Goal: Task Accomplishment & Management: Use online tool/utility

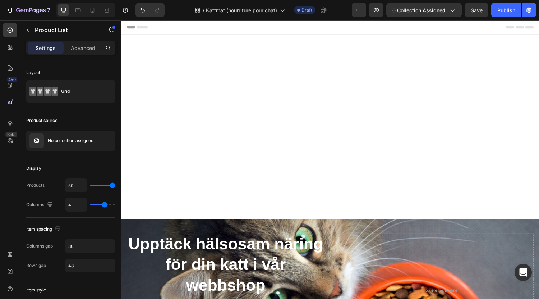
scroll to position [323, 0]
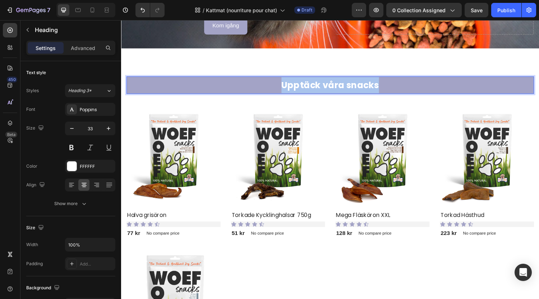
click at [322, 90] on strong "Upptäck våra snacks" at bounding box center [337, 87] width 101 height 13
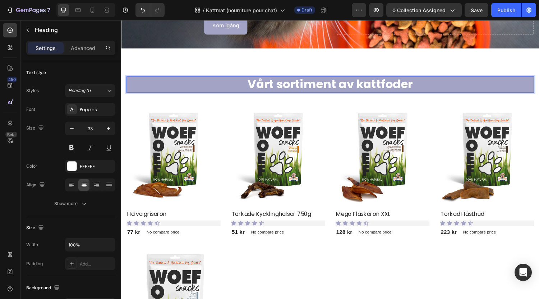
click at [322, 81] on strong "Vårt sortiment av kattfoder" at bounding box center [337, 86] width 170 height 17
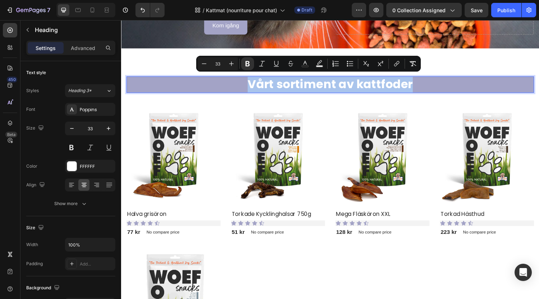
click at [322, 81] on strong "Vårt sortiment av kattfoder" at bounding box center [337, 86] width 170 height 17
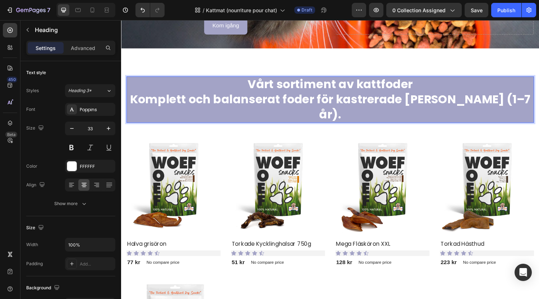
click at [325, 83] on strong "Vårt sortiment av kattfoder" at bounding box center [337, 86] width 170 height 17
click at [521, 105] on p "Vårt sortiment av kattfoder Komplett och balanserat foder för kastrerade [PERSO…" at bounding box center [336, 102] width 419 height 46
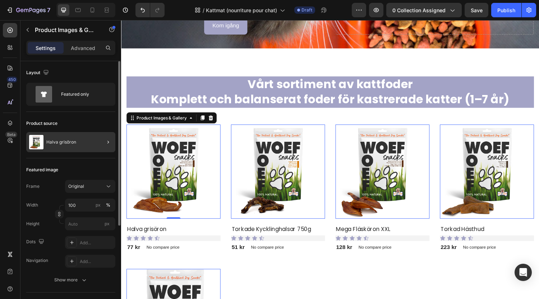
click at [98, 138] on div at bounding box center [105, 142] width 20 height 20
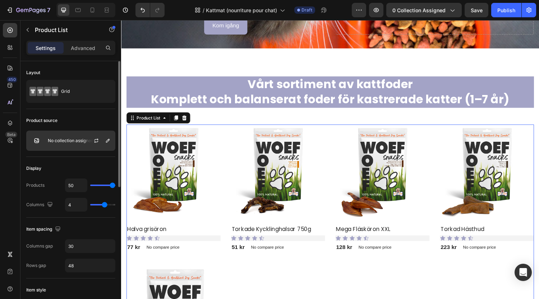
click at [112, 142] on div at bounding box center [99, 140] width 32 height 19
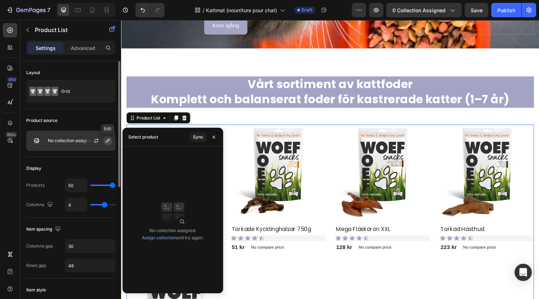
click at [109, 142] on icon "button" at bounding box center [108, 141] width 6 height 6
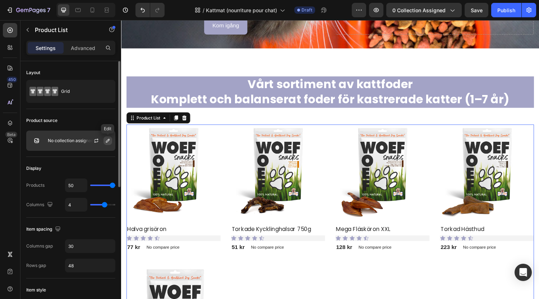
click at [110, 142] on icon "button" at bounding box center [108, 141] width 6 height 6
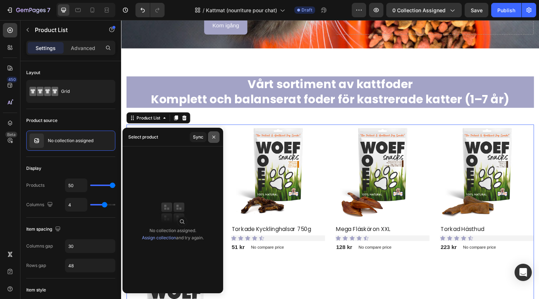
click at [211, 138] on icon "button" at bounding box center [214, 137] width 6 height 6
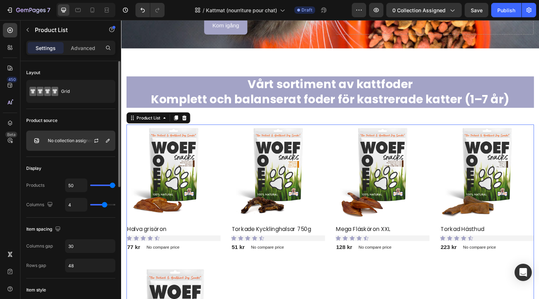
click at [83, 148] on div "No collection assigned" at bounding box center [70, 140] width 89 height 20
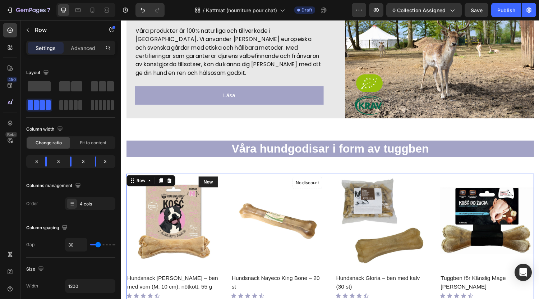
scroll to position [770, 0]
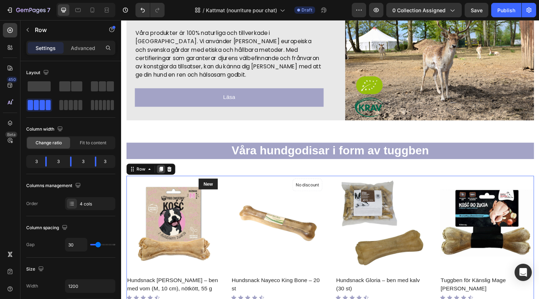
click at [162, 171] on icon at bounding box center [162, 173] width 4 height 5
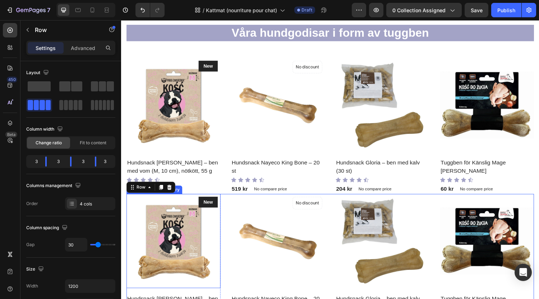
scroll to position [616, 0]
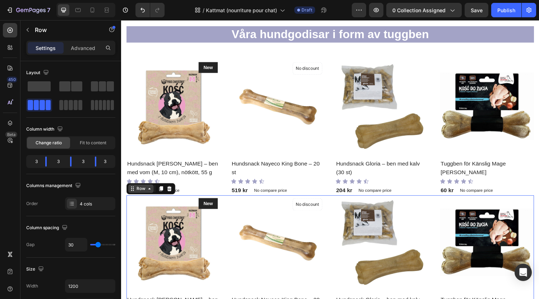
click at [136, 192] on div "Row" at bounding box center [142, 194] width 12 height 6
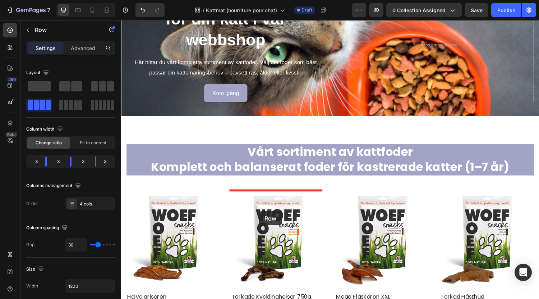
scroll to position [320, 0]
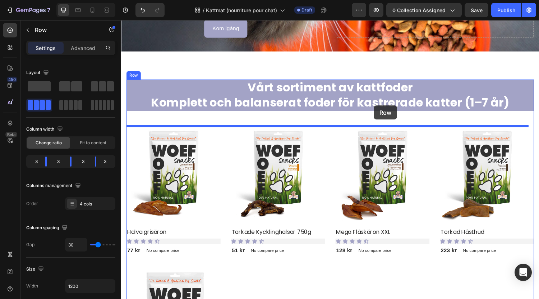
drag, startPoint x: 134, startPoint y: 194, endPoint x: 382, endPoint y: 108, distance: 262.6
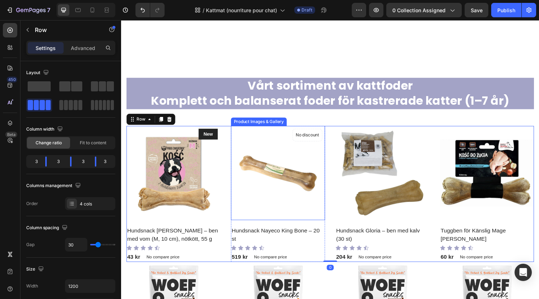
scroll to position [416, 0]
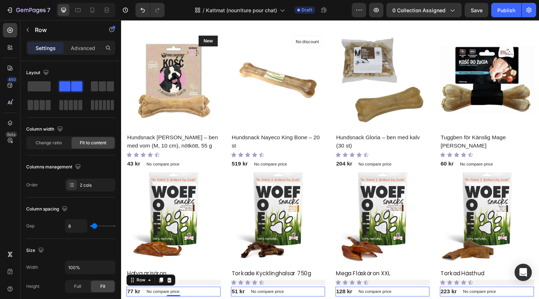
click at [219, 296] on div "77 kr (P) Price (P) Price No compare price (P) Price Row 0" at bounding box center [175, 300] width 97 height 10
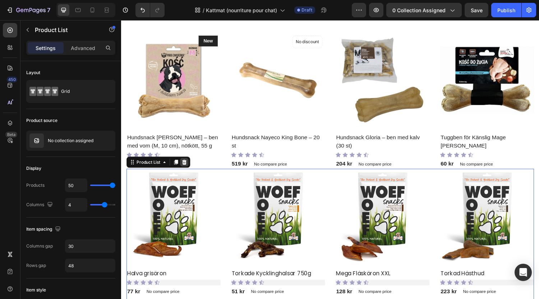
click at [187, 166] on icon at bounding box center [186, 166] width 5 height 5
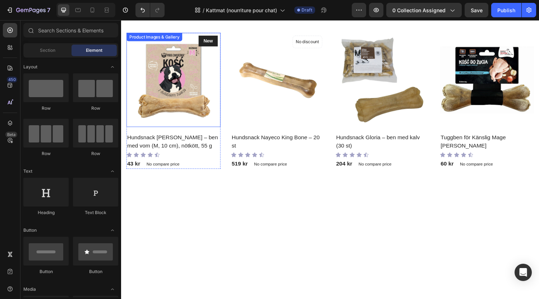
click at [219, 123] on img at bounding box center [175, 81] width 97 height 97
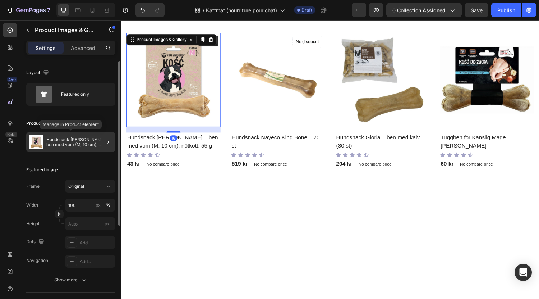
click at [86, 141] on p "Hundsnack [PERSON_NAME] – ben med vom (M, 10 cm), nötkött, 55 g" at bounding box center [79, 142] width 66 height 10
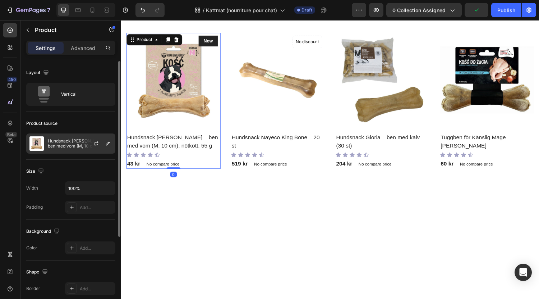
click at [83, 147] on p "Hundsnack [PERSON_NAME] – ben med vom (M, 10 cm), nötkött, 55 g" at bounding box center [80, 143] width 64 height 10
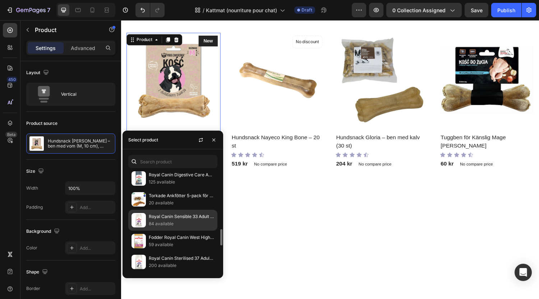
scroll to position [358, 0]
click at [188, 219] on p "Royal Canin Sensible 33 Adult Cat – ris & fågel, 2 kg" at bounding box center [181, 215] width 65 height 7
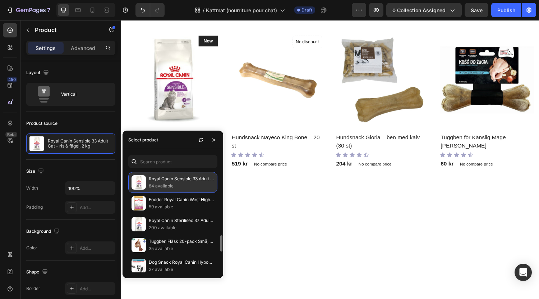
scroll to position [395, 0]
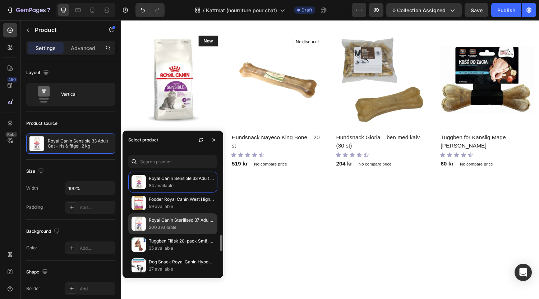
click at [165, 223] on p "Royal Canin Sterilised 37 Adult Cat – fågel, 4 kg" at bounding box center [181, 219] width 65 height 7
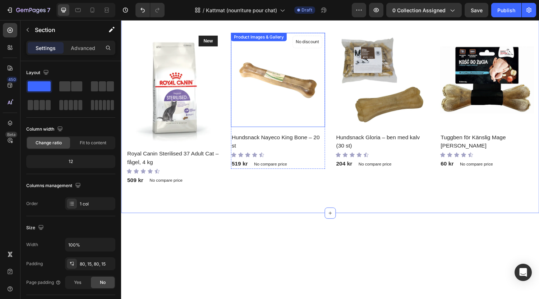
click at [291, 127] on img at bounding box center [282, 81] width 97 height 97
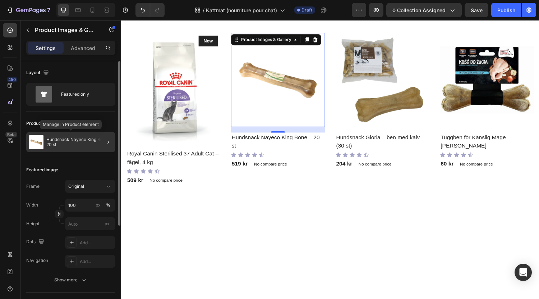
click at [92, 144] on p "Hundsnack Nayeco King Bone – 20 st" at bounding box center [79, 142] width 66 height 10
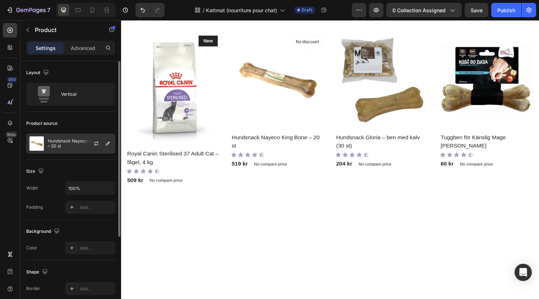
click at [77, 143] on p "Hundsnack Nayeco King Bone – 20 st" at bounding box center [80, 143] width 64 height 10
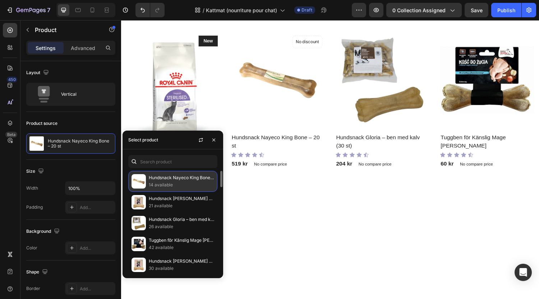
click at [186, 185] on p "14 available" at bounding box center [181, 184] width 65 height 7
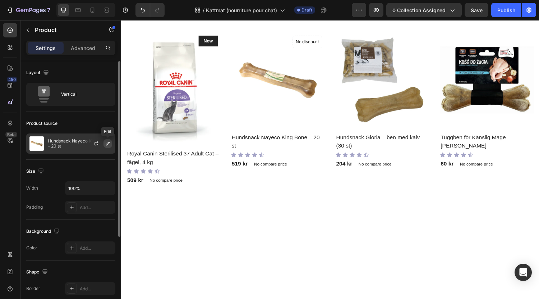
click at [108, 146] on icon "button" at bounding box center [108, 144] width 6 height 6
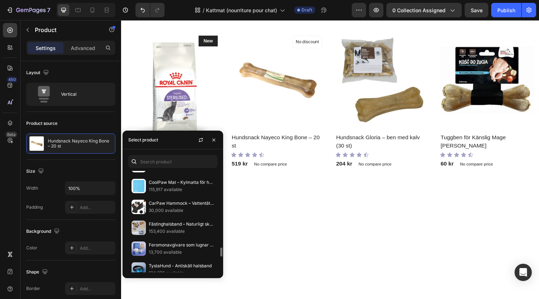
scroll to position [849, 0]
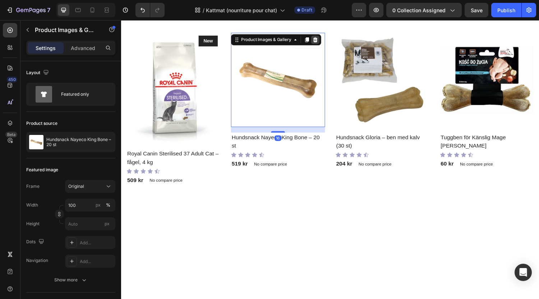
click at [321, 42] on icon at bounding box center [321, 40] width 5 height 5
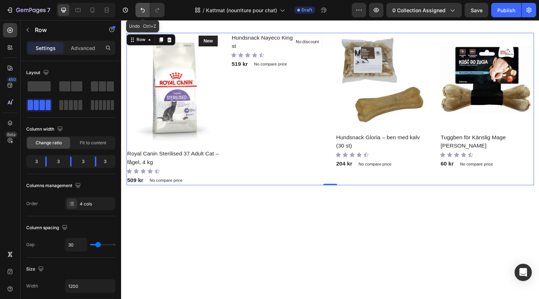
click at [144, 9] on icon "Undo/Redo" at bounding box center [142, 9] width 7 height 7
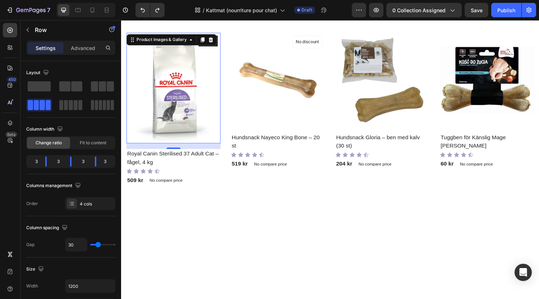
click at [219, 144] on img at bounding box center [175, 90] width 97 height 114
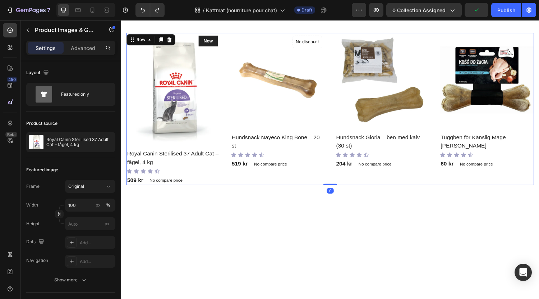
click at [225, 174] on div "Product Images & Gallery New Text block Row Royal Canin Sterilised 37 Adult Cat…" at bounding box center [337, 111] width 421 height 157
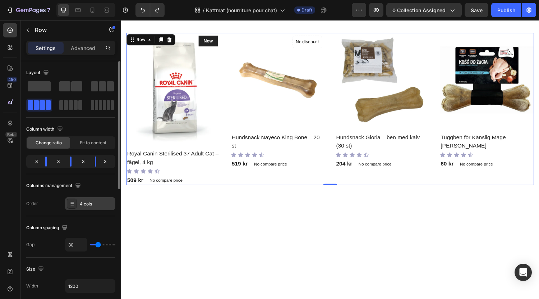
click at [87, 205] on div "4 cols" at bounding box center [97, 204] width 34 height 6
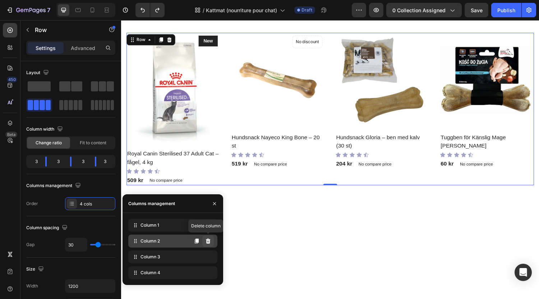
click at [209, 241] on icon at bounding box center [208, 241] width 6 height 6
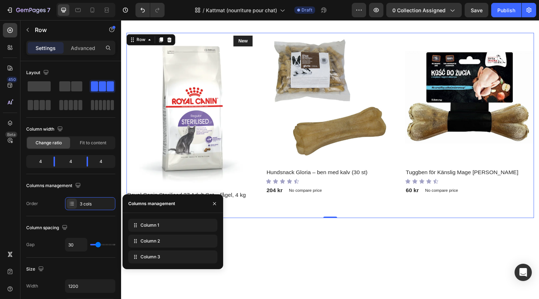
click at [0, 0] on icon at bounding box center [0, 0] width 0 height 0
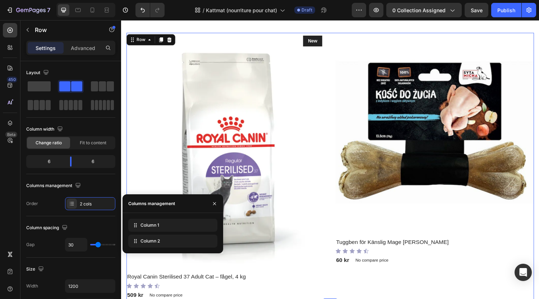
click at [0, 0] on icon at bounding box center [0, 0] width 0 height 0
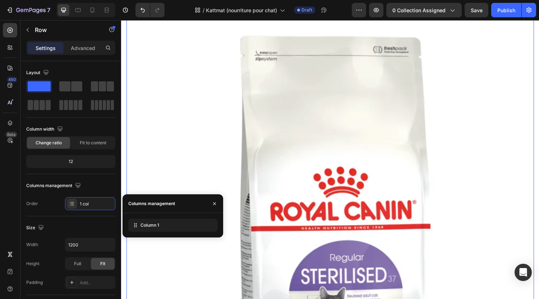
scroll to position [455, 0]
click at [198, 227] on icon at bounding box center [197, 225] width 6 height 6
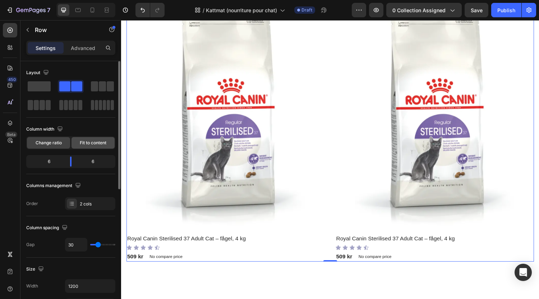
click at [91, 142] on span "Fit to content" at bounding box center [93, 142] width 27 height 6
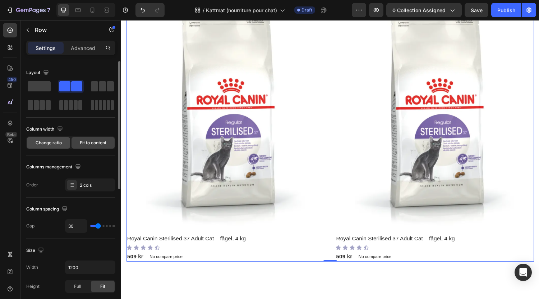
click at [43, 142] on span "Change ratio" at bounding box center [49, 142] width 26 height 6
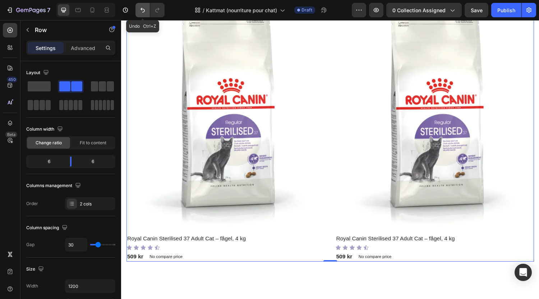
click at [145, 8] on icon "Undo/Redo" at bounding box center [142, 9] width 7 height 7
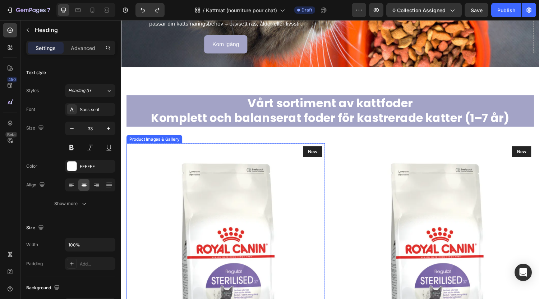
scroll to position [303, 0]
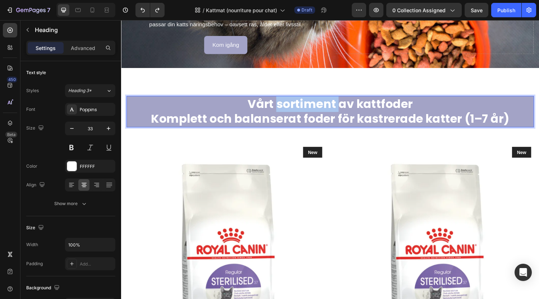
click at [321, 105] on strong "Vårt sortiment av kattfoder" at bounding box center [337, 106] width 170 height 17
click at [321, 106] on strong "Torrfoder för katter" at bounding box center [337, 106] width 118 height 17
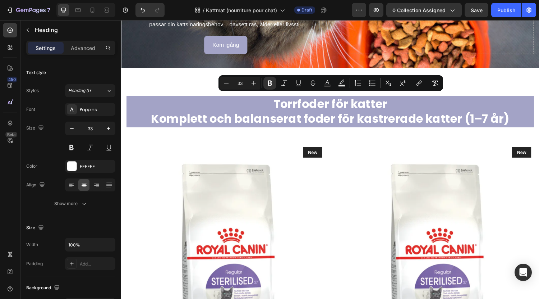
click at [316, 113] on div at bounding box center [316, 113] width 0 height 0
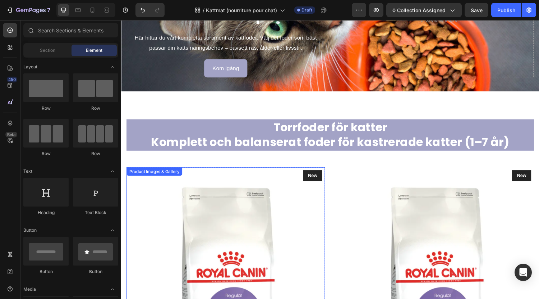
scroll to position [279, 0]
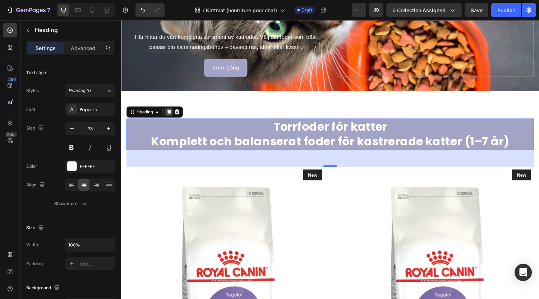
click at [174, 111] on div at bounding box center [170, 114] width 9 height 9
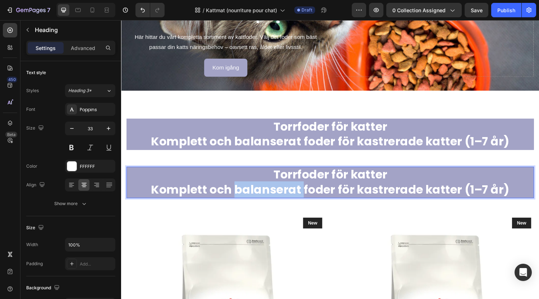
click at [247, 199] on strong "Komplett och balanserat foder för kastrerade katter (1–7 år)" at bounding box center [337, 194] width 370 height 17
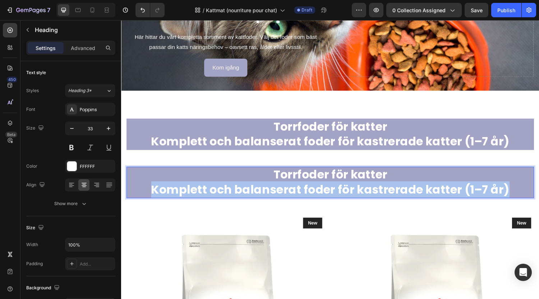
click at [247, 199] on strong "Komplett och balanserat foder för kastrerade katter (1–7 år)" at bounding box center [337, 194] width 370 height 17
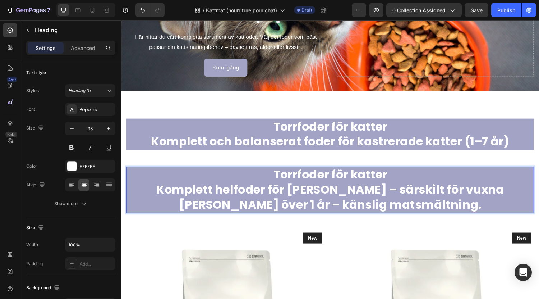
click at [251, 200] on strong "Komplett helfoder för [PERSON_NAME] – särskilt för vuxna [PERSON_NAME] över 1 å…" at bounding box center [336, 202] width 359 height 32
click at [283, 192] on strong "Komplett helfoder för [PERSON_NAME] – särskilt för vuxna [PERSON_NAME] över 1 å…" at bounding box center [336, 202] width 359 height 32
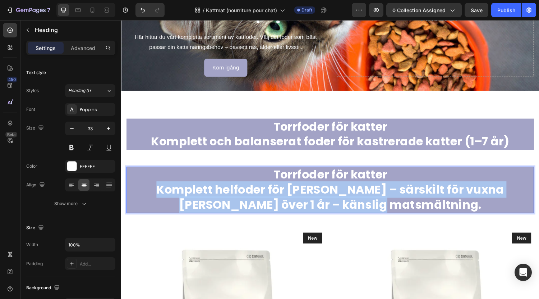
click at [283, 192] on strong "Komplett helfoder för [PERSON_NAME] – särskilt för vuxna [PERSON_NAME] över 1 å…" at bounding box center [336, 202] width 359 height 32
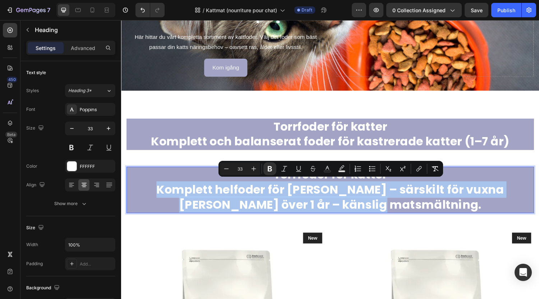
click at [437, 211] on p "Torrfoder för [PERSON_NAME] Komplett helfoder för [PERSON_NAME] – särskilt för …" at bounding box center [336, 195] width 419 height 46
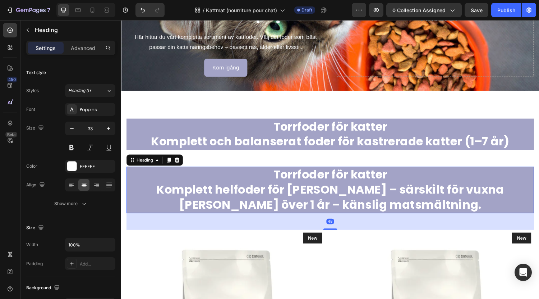
click at [321, 178] on strong "Torrfoder för katter" at bounding box center [337, 179] width 118 height 17
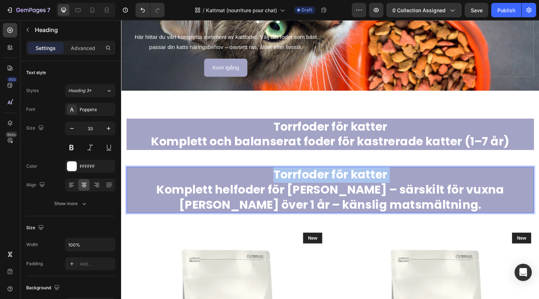
click at [321, 178] on strong "Torrfoder för katter" at bounding box center [337, 179] width 118 height 17
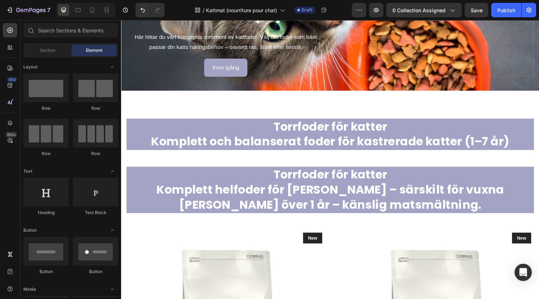
click at [316, 186] on div at bounding box center [316, 186] width 0 height 0
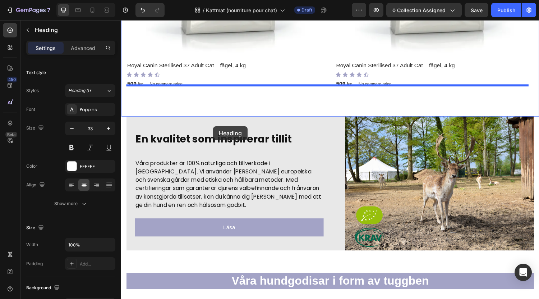
scroll to position [671, 0]
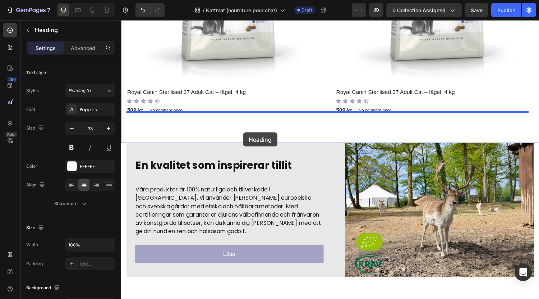
drag, startPoint x: 175, startPoint y: 185, endPoint x: 247, endPoint y: 136, distance: 86.6
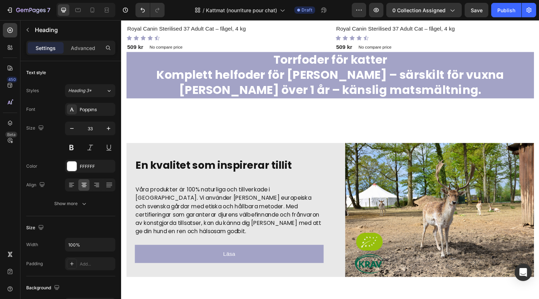
scroll to position [606, 0]
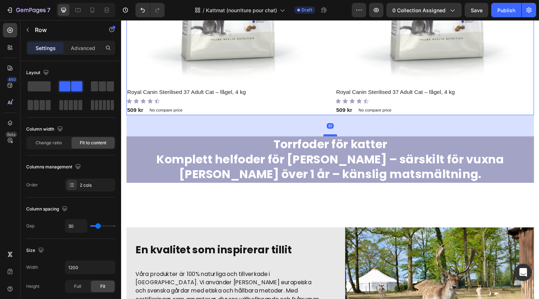
drag, startPoint x: 332, startPoint y: 114, endPoint x: 331, endPoint y: 136, distance: 21.9
click at [331, 138] on div at bounding box center [337, 139] width 14 height 2
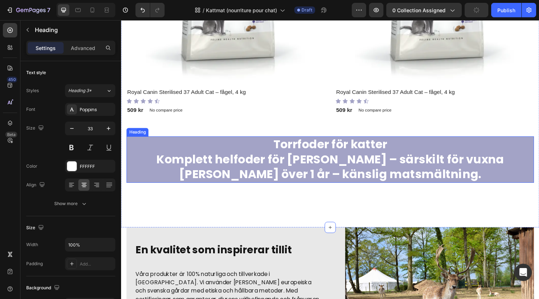
click at [216, 175] on h2 "Torrfoder för [PERSON_NAME] Komplett helfoder för [PERSON_NAME] – särskilt för …" at bounding box center [337, 164] width 421 height 48
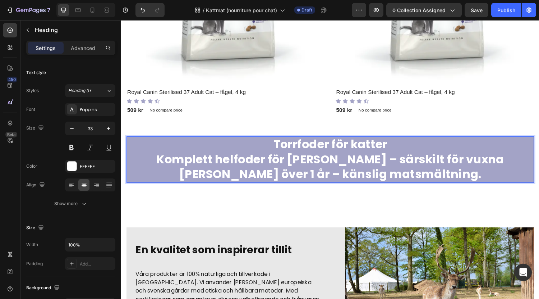
click at [306, 155] on strong "Komplett helfoder för [PERSON_NAME] – särskilt för vuxna [PERSON_NAME] över 1 å…" at bounding box center [336, 171] width 359 height 32
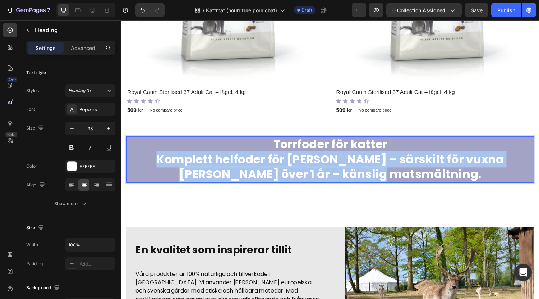
click at [306, 155] on strong "Komplett helfoder för [PERSON_NAME] – särskilt för vuxna [PERSON_NAME] över 1 å…" at bounding box center [336, 171] width 359 height 32
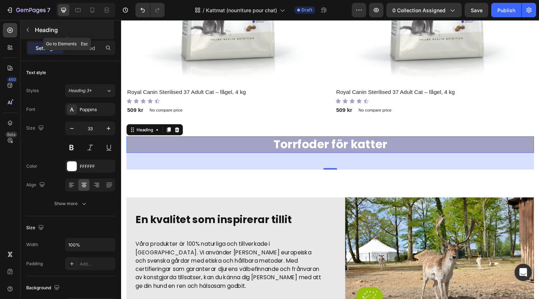
click at [26, 26] on button "button" at bounding box center [28, 30] width 12 height 12
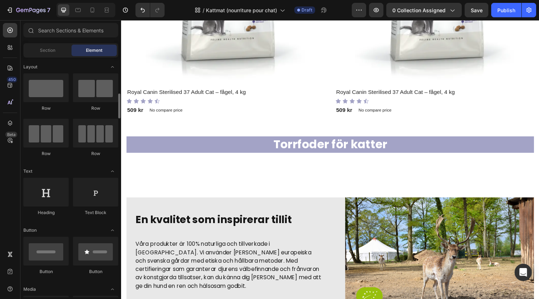
scroll to position [54, 0]
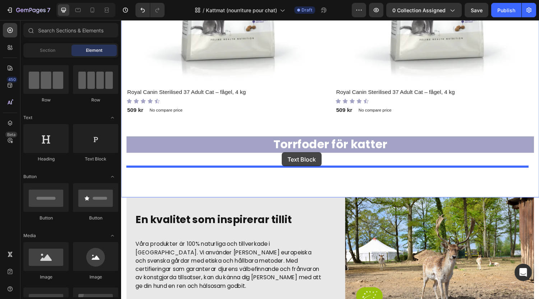
drag, startPoint x: 227, startPoint y: 162, endPoint x: 287, endPoint y: 156, distance: 60.0
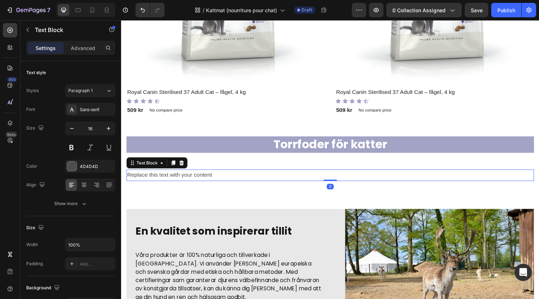
click at [248, 177] on div "Replace this text with your content" at bounding box center [337, 180] width 421 height 12
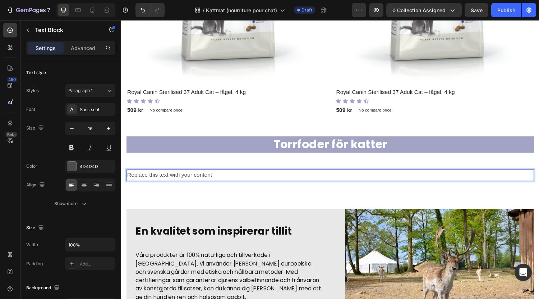
click at [248, 177] on p "Replace this text with your content" at bounding box center [336, 180] width 419 height 10
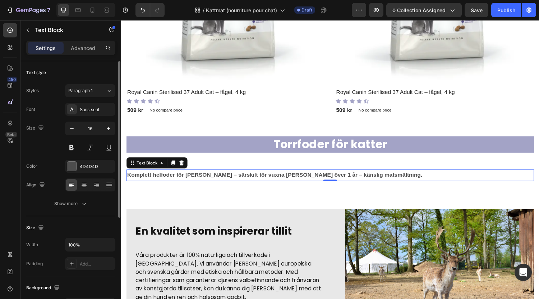
click at [90, 183] on div at bounding box center [90, 184] width 50 height 13
click at [84, 185] on icon at bounding box center [84, 185] width 5 height 1
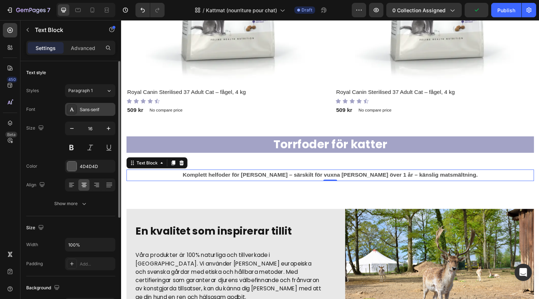
click at [107, 110] on div "Sans-serif" at bounding box center [97, 109] width 34 height 6
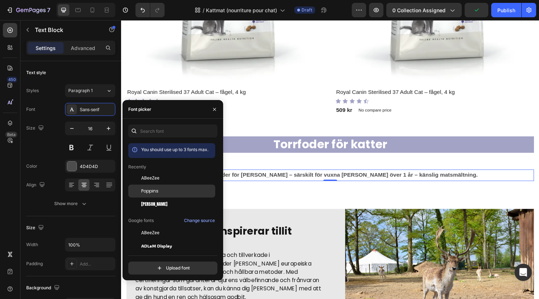
click at [148, 189] on span "Poppins" at bounding box center [149, 191] width 17 height 6
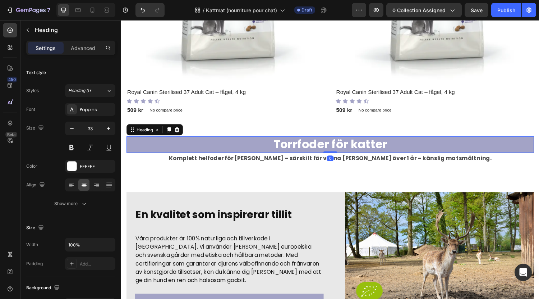
drag, startPoint x: 331, startPoint y: 169, endPoint x: 330, endPoint y: 138, distance: 30.6
click at [330, 140] on div "⁠⁠⁠⁠⁠⁠⁠ Torrfoder för [PERSON_NAME] Heading 0" at bounding box center [337, 148] width 421 height 17
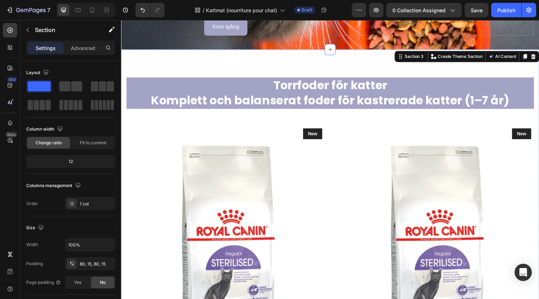
scroll to position [235, 0]
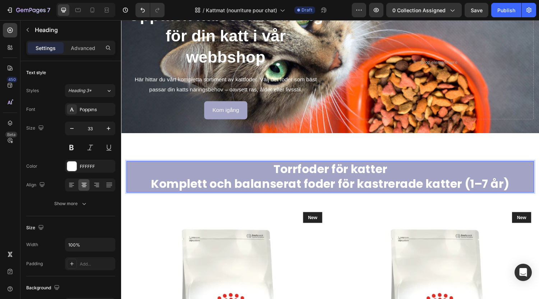
click at [343, 186] on strong "Komplett och balanserat foder för kastrerade katter (1–7 år)" at bounding box center [337, 188] width 370 height 17
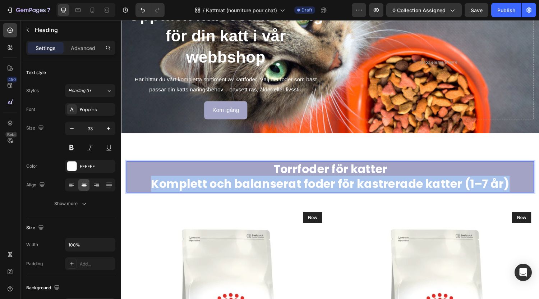
click at [343, 186] on strong "Komplett och balanserat foder för kastrerade katter (1–7 år)" at bounding box center [337, 188] width 370 height 17
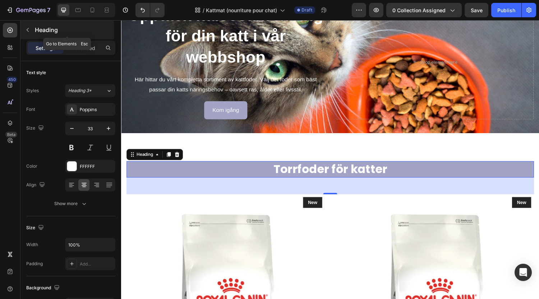
click at [26, 32] on icon "button" at bounding box center [28, 30] width 6 height 6
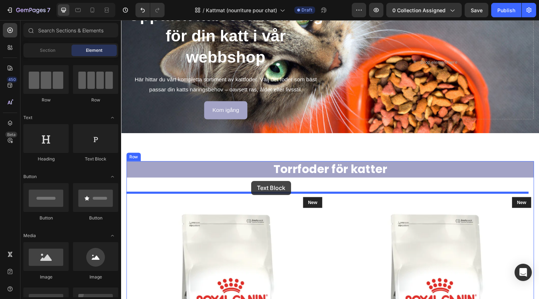
drag, startPoint x: 217, startPoint y: 173, endPoint x: 256, endPoint y: 186, distance: 41.0
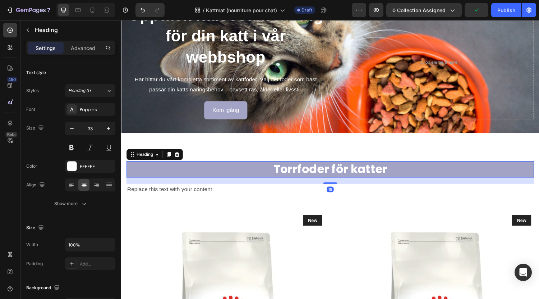
drag, startPoint x: 334, startPoint y: 197, endPoint x: 334, endPoint y: 175, distance: 21.9
click at [334, 175] on div "⁠⁠⁠⁠⁠⁠⁠ Torrfoder för [PERSON_NAME] Heading 18" at bounding box center [337, 173] width 421 height 17
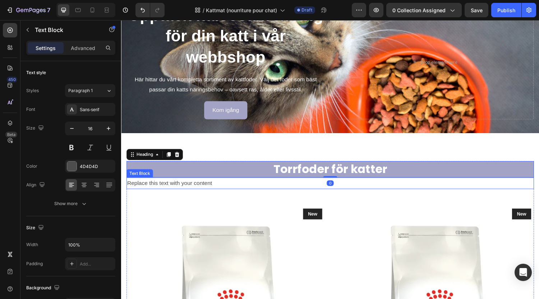
click at [187, 187] on div "Replace this text with your content" at bounding box center [337, 188] width 421 height 12
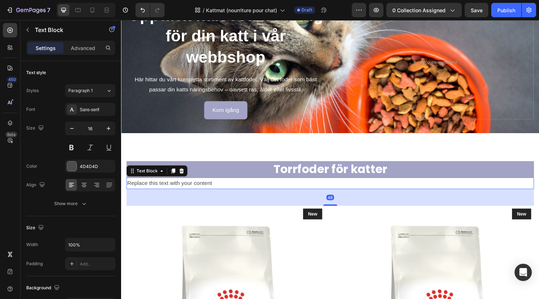
click at [187, 187] on div "Replace this text with your content" at bounding box center [337, 188] width 421 height 12
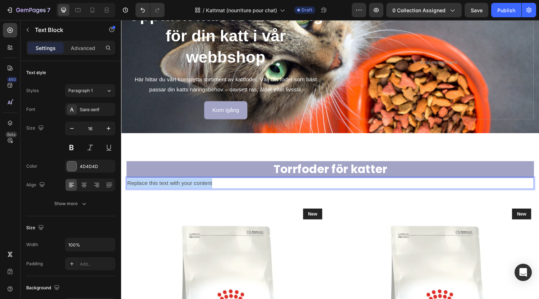
click at [187, 187] on p "Replace this text with your content" at bounding box center [336, 188] width 419 height 10
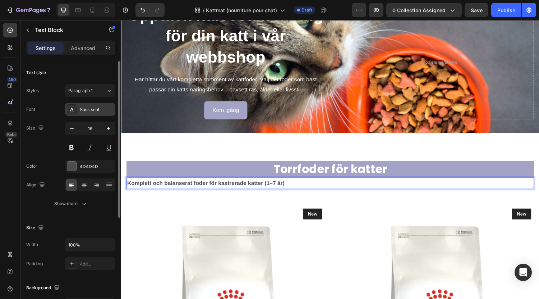
click at [95, 107] on div "Sans-serif" at bounding box center [97, 109] width 34 height 6
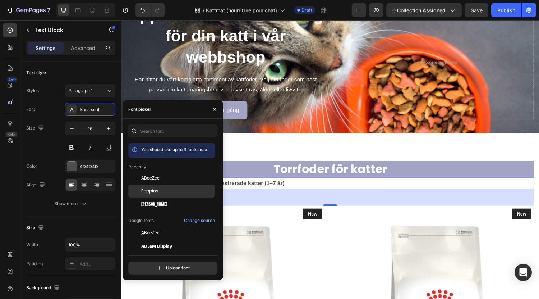
click at [156, 265] on div "Poppins" at bounding box center [171, 271] width 87 height 13
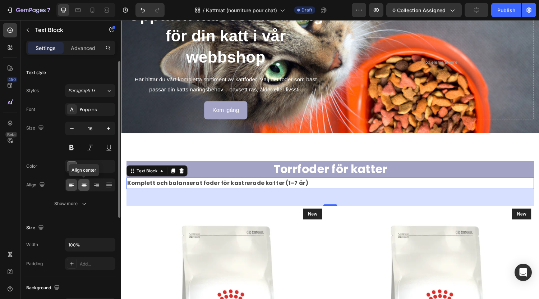
click at [86, 188] on icon at bounding box center [84, 184] width 7 height 7
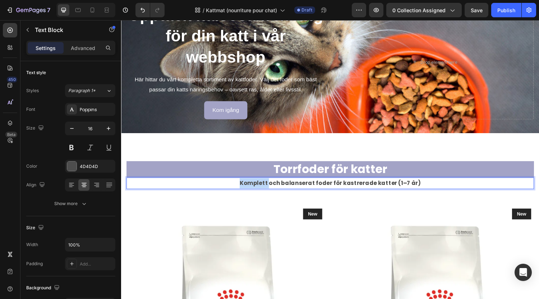
click at [262, 184] on strong "Komplett och balanserat foder för kastrerade katter (1–7 år)" at bounding box center [336, 188] width 187 height 8
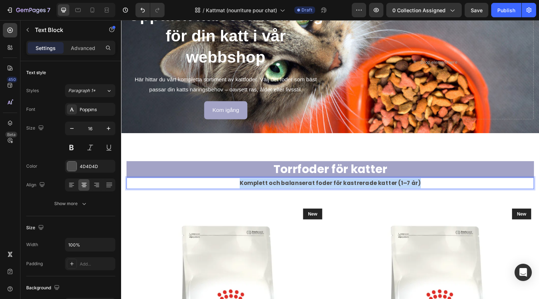
click at [262, 184] on strong "Komplett och balanserat foder för kastrerade katter (1–7 år)" at bounding box center [336, 188] width 187 height 8
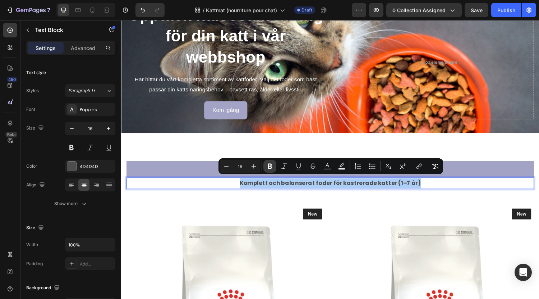
click at [270, 166] on icon "Editor contextual toolbar" at bounding box center [269, 165] width 7 height 7
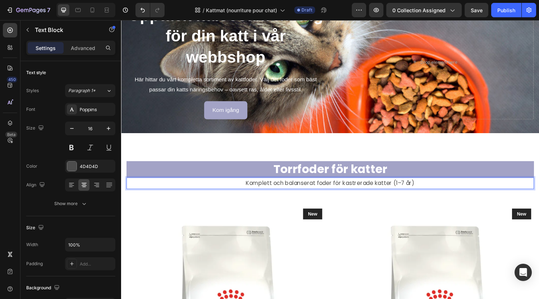
click at [189, 188] on p "Komplett och balanserat foder för kastrerade katter (1–7 år)" at bounding box center [336, 188] width 419 height 10
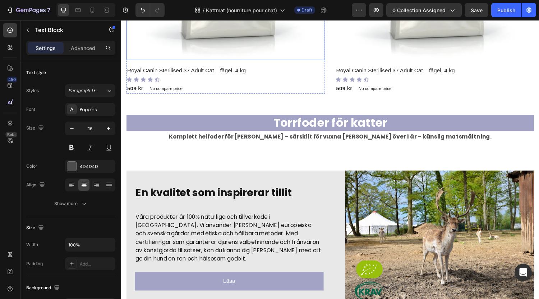
scroll to position [626, 0]
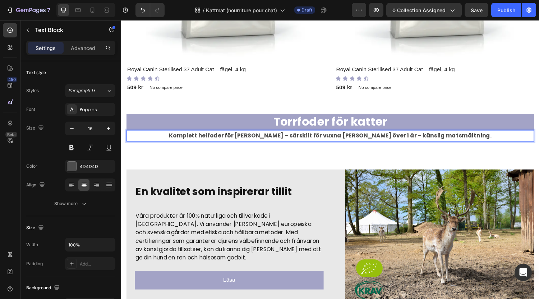
click at [265, 139] on strong "Komplett helfoder för [PERSON_NAME] – särskilt för vuxna [PERSON_NAME] över 1 å…" at bounding box center [336, 139] width 333 height 8
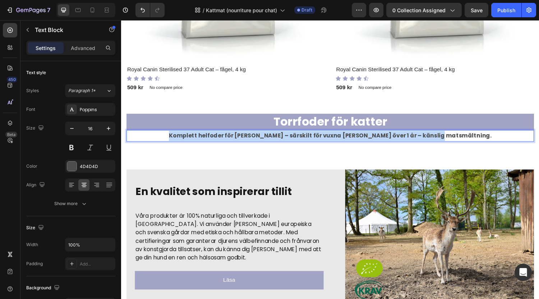
click at [265, 139] on strong "Komplett helfoder för [PERSON_NAME] – särskilt för vuxna [PERSON_NAME] över 1 å…" at bounding box center [336, 139] width 333 height 8
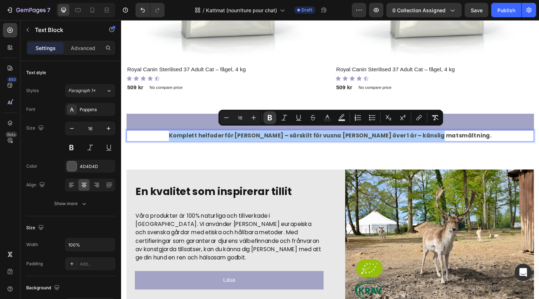
click at [271, 115] on icon "Editor contextual toolbar" at bounding box center [269, 117] width 7 height 7
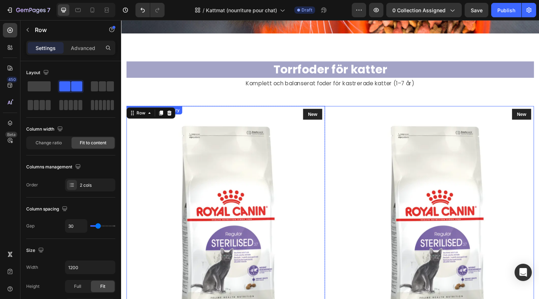
scroll to position [336, 0]
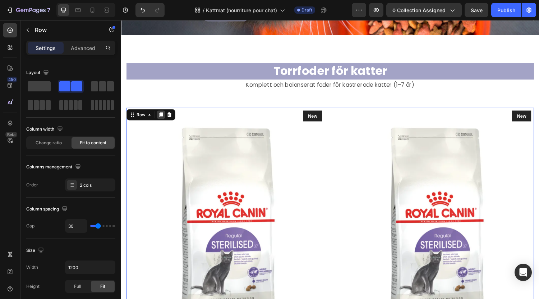
click at [161, 115] on icon at bounding box center [162, 117] width 4 height 5
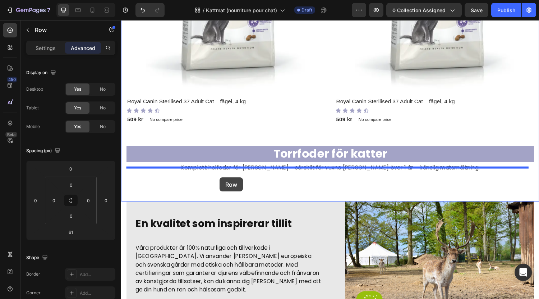
scroll to position [883, 0]
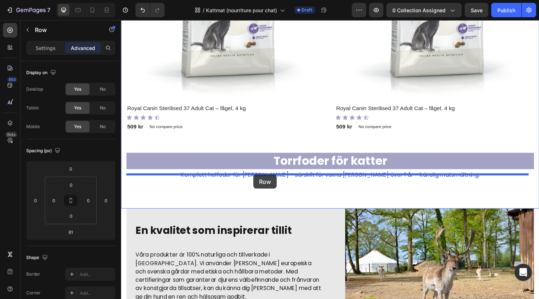
drag, startPoint x: 135, startPoint y: 38, endPoint x: 258, endPoint y: 179, distance: 187.0
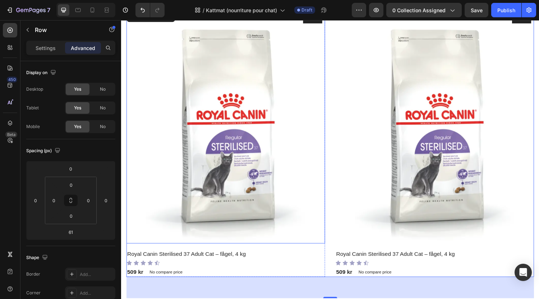
scroll to position [763, 0]
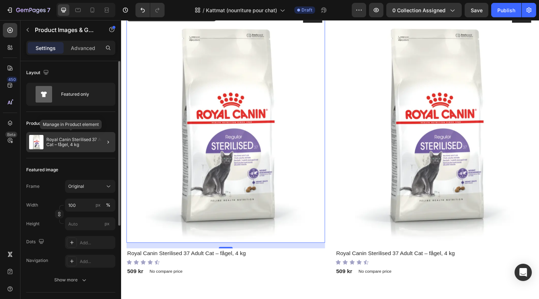
click at [88, 138] on p "Royal Canin Sterilised 37 Adult Cat – fågel, 4 kg" at bounding box center [79, 142] width 66 height 10
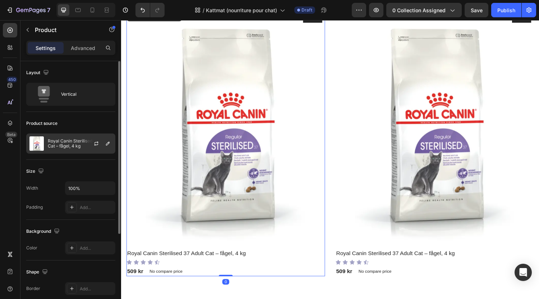
click at [102, 146] on div at bounding box center [99, 143] width 32 height 19
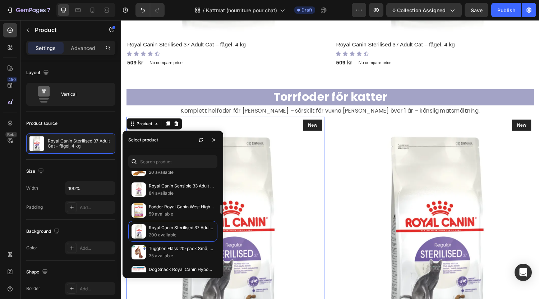
scroll to position [387, 0]
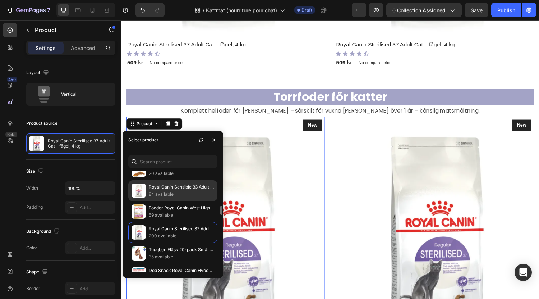
click at [174, 187] on p "Royal Canin Sensible 33 Adult Cat – ris & fågel, 2 kg" at bounding box center [181, 186] width 65 height 7
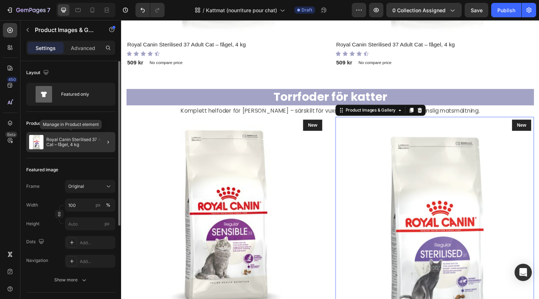
click at [75, 150] on div "Royal Canin Sterilised 37 Adult Cat – fågel, 4 kg" at bounding box center [70, 142] width 89 height 20
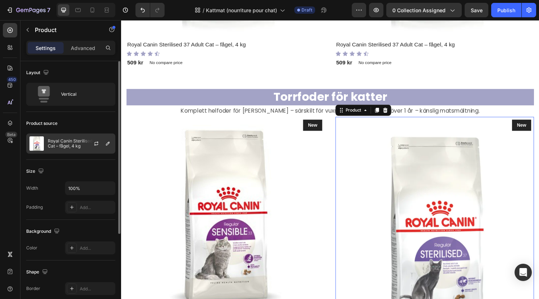
click at [64, 146] on p "Royal Canin Sterilised 37 Adult Cat – fågel, 4 kg" at bounding box center [80, 143] width 64 height 10
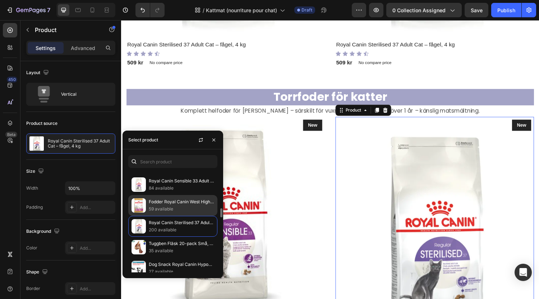
scroll to position [395, 0]
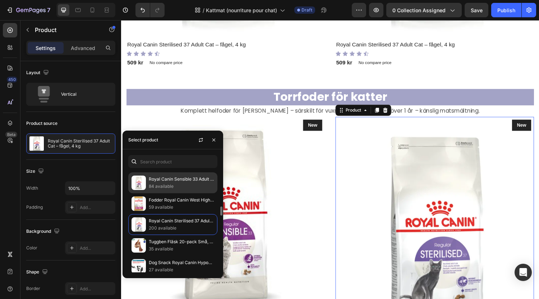
click at [167, 182] on p "Royal Canin Sensible 33 Adult Cat – ris & fågel, 2 kg" at bounding box center [181, 178] width 65 height 7
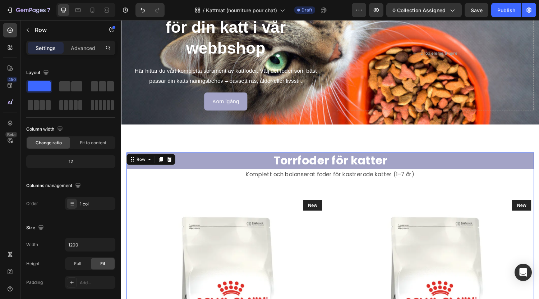
scroll to position [244, 0]
click at [163, 163] on icon at bounding box center [162, 163] width 4 height 5
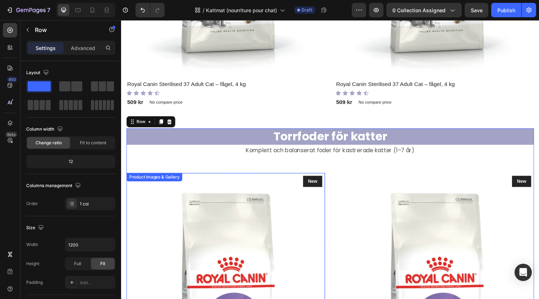
scroll to position [610, 0]
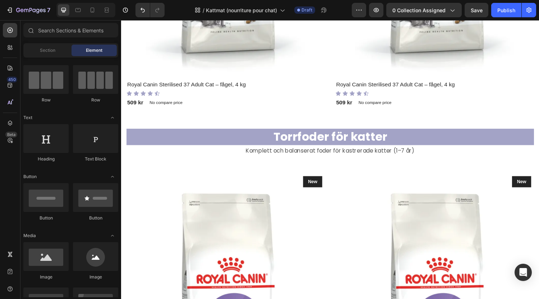
click at [329, 137] on div at bounding box center [329, 137] width 0 height 0
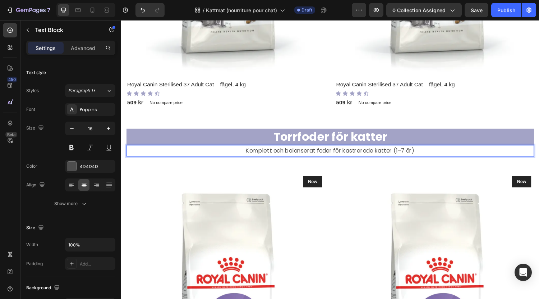
click at [336, 150] on p "Komplett och balanserat foder för kastrerade katter (1–7 år)" at bounding box center [336, 155] width 419 height 10
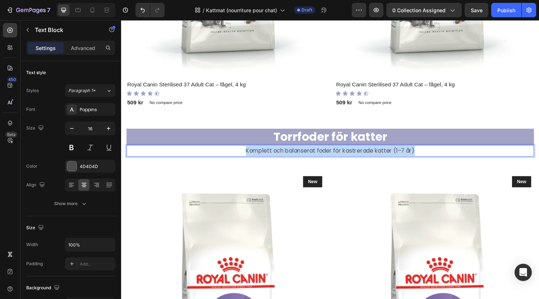
click at [336, 150] on p "Komplett och balanserat foder för kastrerade katter (1–7 år)" at bounding box center [336, 155] width 419 height 10
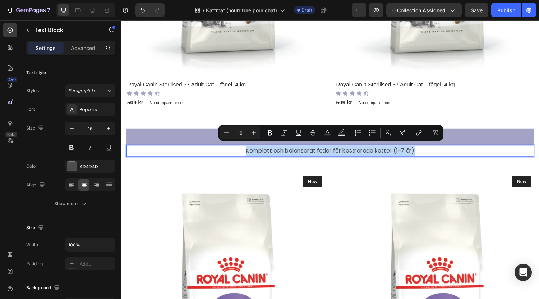
click at [336, 150] on p "Komplett och balanserat foder för kastrerade katter (1–7 år)" at bounding box center [336, 155] width 419 height 10
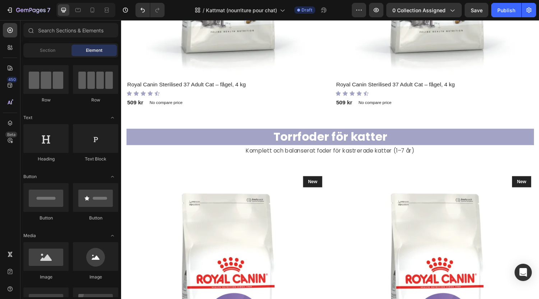
click at [332, 137] on div at bounding box center [332, 137] width 0 height 0
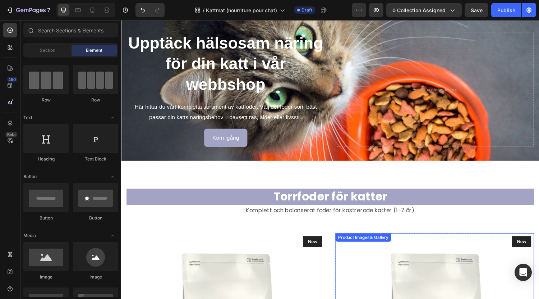
scroll to position [201, 0]
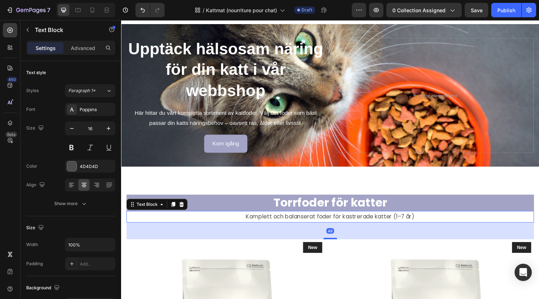
click at [305, 223] on p "Komplett och balanserat foder för kastrerade katter (1–7 år)" at bounding box center [336, 222] width 419 height 10
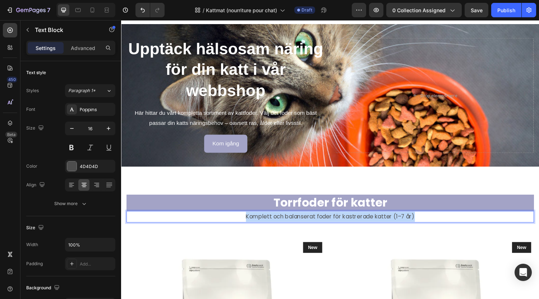
click at [305, 223] on p "Komplett och balanserat foder för kastrerade katter (1–7 år)" at bounding box center [336, 222] width 419 height 10
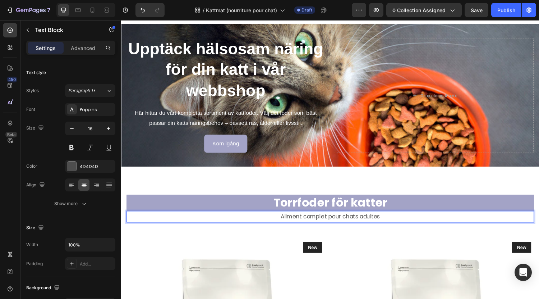
click at [316, 220] on p "Aliment complet pour chats adultes" at bounding box center [336, 222] width 419 height 10
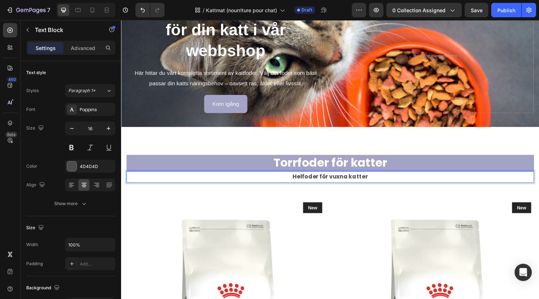
click at [331, 179] on strong "Helfoder för vuxna katter" at bounding box center [337, 181] width 78 height 8
click at [331, 179] on strong "Helfoder för vuxna katter" at bounding box center [337, 182] width 78 height 8
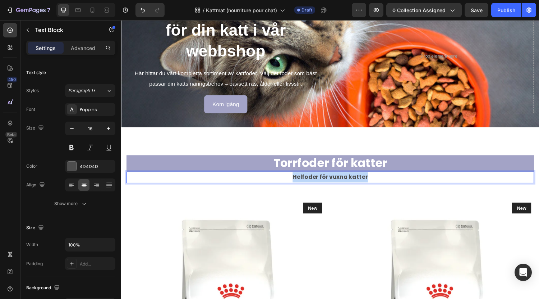
click at [331, 179] on strong "Helfoder för vuxna katter" at bounding box center [337, 182] width 78 height 8
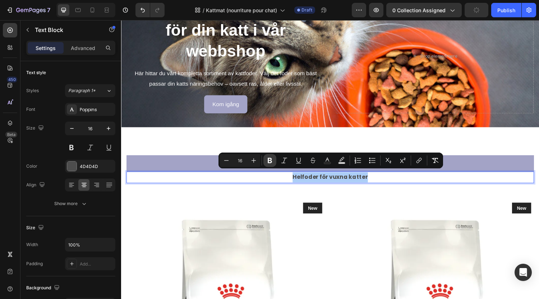
click at [270, 165] on button "Bold" at bounding box center [269, 160] width 13 height 13
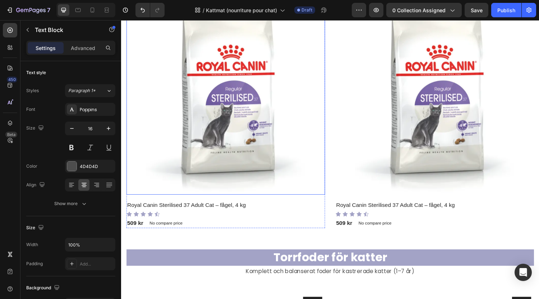
scroll to position [486, 0]
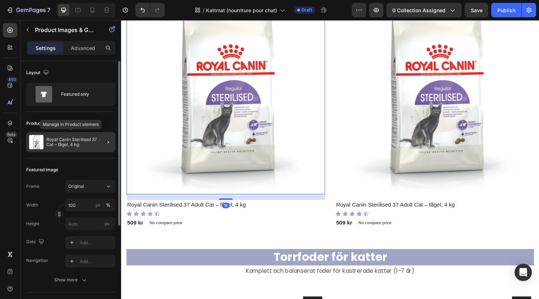
click at [63, 146] on p "Royal Canin Sterilised 37 Adult Cat – fågel, 4 kg" at bounding box center [79, 142] width 66 height 10
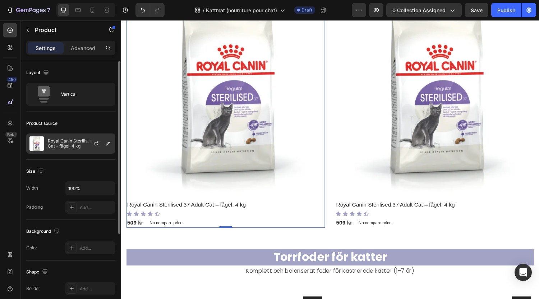
click at [74, 143] on p "Royal Canin Sterilised 37 Adult Cat – fågel, 4 kg" at bounding box center [80, 143] width 64 height 10
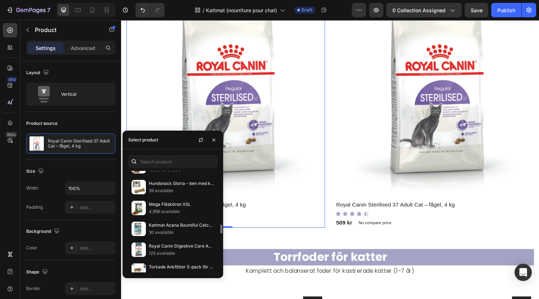
scroll to position [320, 0]
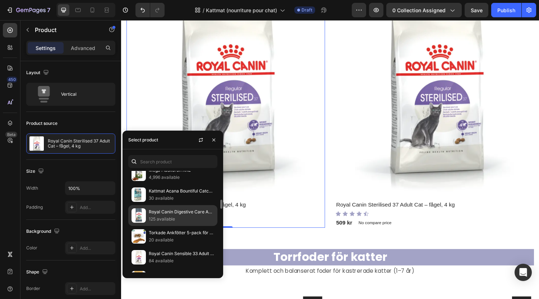
click at [160, 217] on p "125 available" at bounding box center [181, 218] width 65 height 7
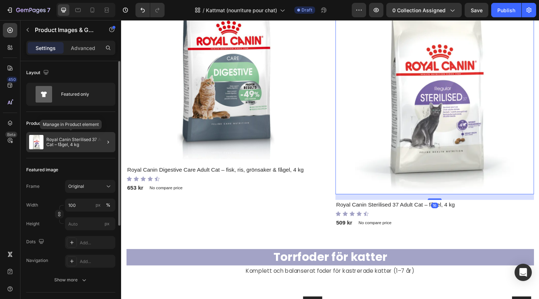
click at [83, 146] on p "Royal Canin Sterilised 37 Adult Cat – fågel, 4 kg" at bounding box center [79, 142] width 66 height 10
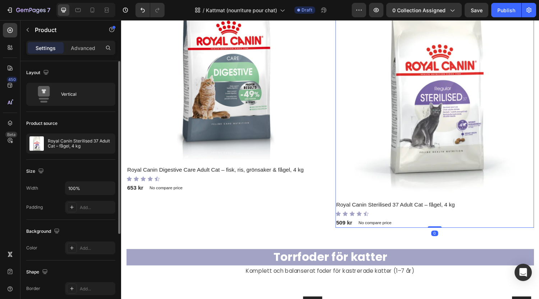
click at [83, 146] on p "Royal Canin Sterilised 37 Adult Cat – fågel, 4 kg" at bounding box center [80, 143] width 64 height 10
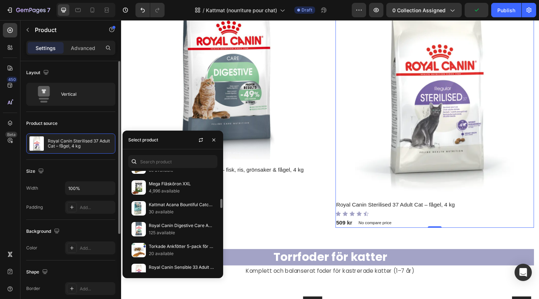
scroll to position [307, 0]
click at [181, 210] on p "30 available" at bounding box center [181, 211] width 65 height 7
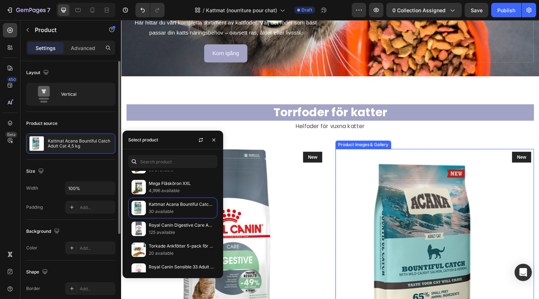
scroll to position [293, 0]
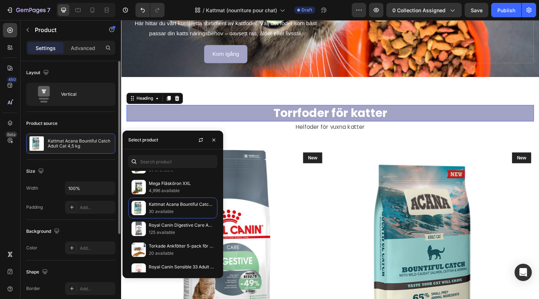
click at [346, 112] on strong "Torrfoder för katter" at bounding box center [337, 115] width 118 height 17
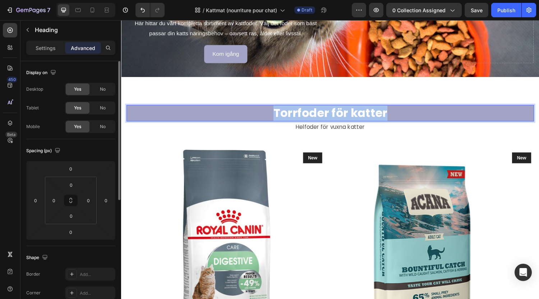
click at [346, 112] on strong "Torrfoder för katter" at bounding box center [337, 115] width 118 height 17
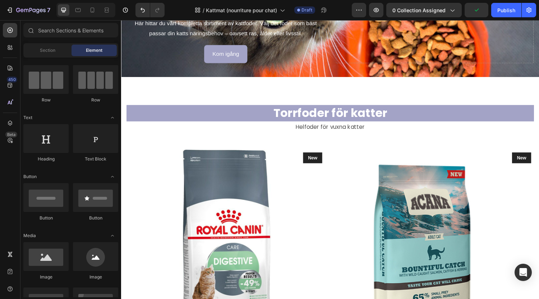
click at [341, 96] on div at bounding box center [341, 96] width 0 height 0
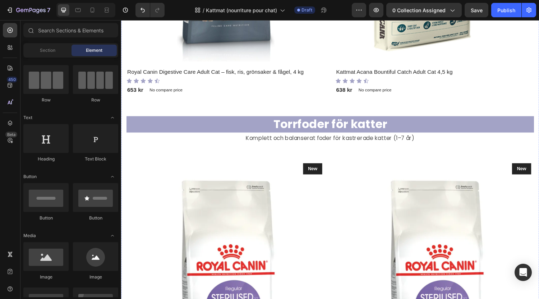
scroll to position [587, 0]
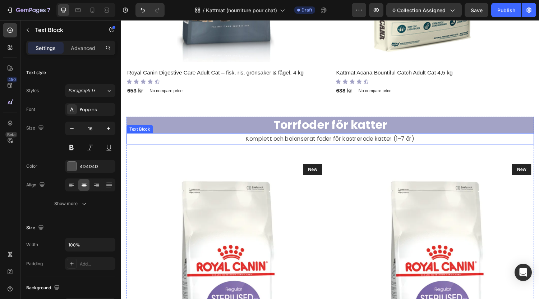
click at [374, 138] on p "Komplett och balanserat foder för kastrerade katter (1–7 år)" at bounding box center [336, 142] width 419 height 10
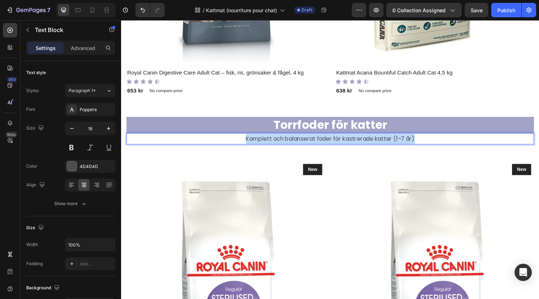
click at [374, 138] on p "Komplett och balanserat foder för kastrerade katter (1–7 år)" at bounding box center [336, 142] width 419 height 10
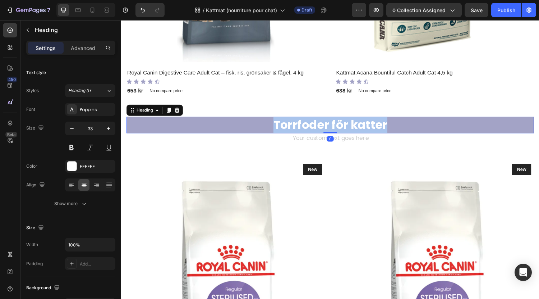
click at [311, 120] on strong "Torrfoder för katter" at bounding box center [337, 127] width 118 height 17
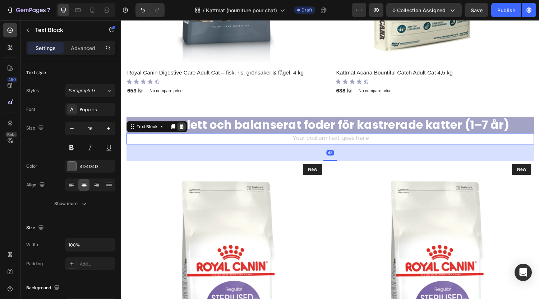
click at [184, 127] on icon at bounding box center [183, 130] width 6 height 6
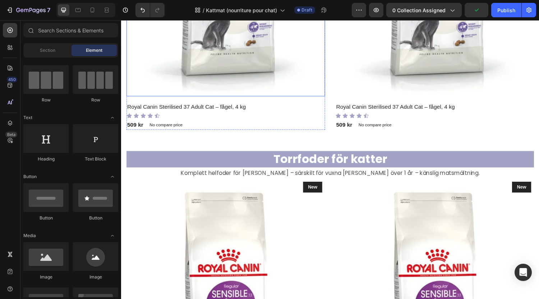
scroll to position [867, 0]
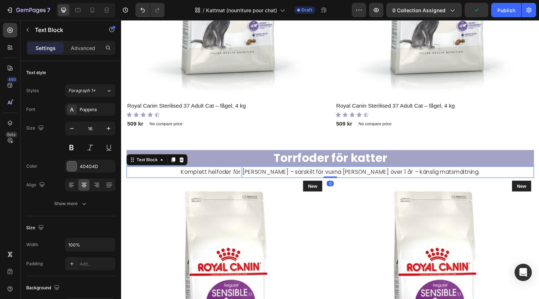
click at [271, 173] on p "Komplett helfoder för [PERSON_NAME] – särskilt för vuxna [PERSON_NAME] över 1 å…" at bounding box center [336, 176] width 419 height 10
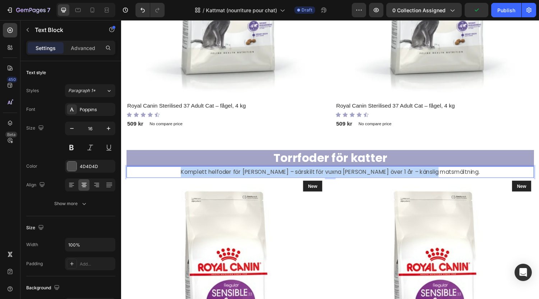
click at [271, 173] on p "Komplett helfoder för [PERSON_NAME] – särskilt för vuxna [PERSON_NAME] över 1 å…" at bounding box center [336, 176] width 419 height 10
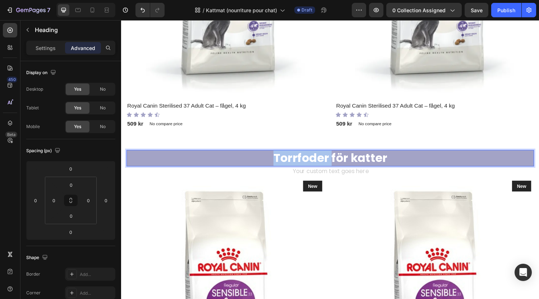
click at [324, 153] on strong "Torrfoder för katter" at bounding box center [337, 161] width 118 height 17
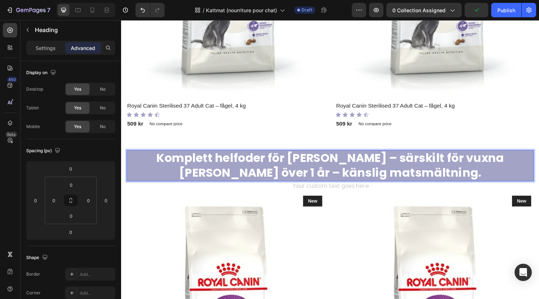
click at [288, 157] on strong "Komplett helfoder för [PERSON_NAME] – särskilt för vuxna [PERSON_NAME] över 1 å…" at bounding box center [336, 169] width 359 height 32
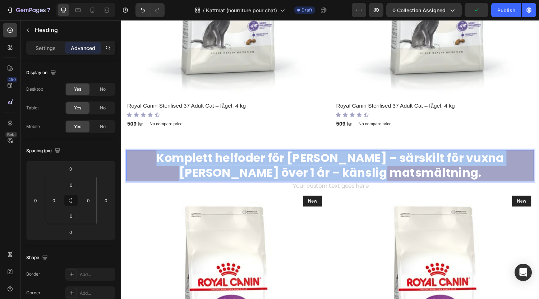
click at [288, 157] on strong "Komplett helfoder för [PERSON_NAME] – särskilt för vuxna [PERSON_NAME] över 1 å…" at bounding box center [336, 169] width 359 height 32
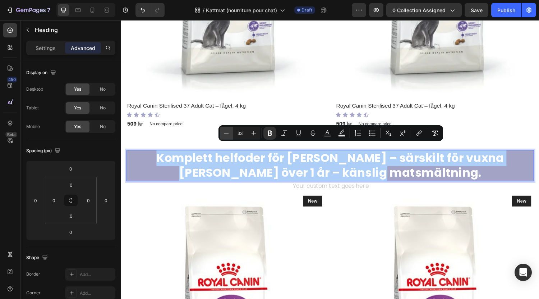
click at [227, 133] on icon "Editor contextual toolbar" at bounding box center [226, 133] width 5 height 0
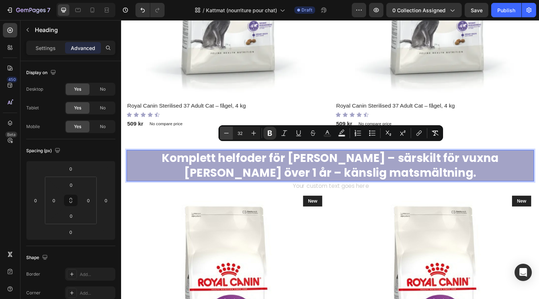
click at [227, 133] on icon "Editor contextual toolbar" at bounding box center [226, 133] width 5 height 0
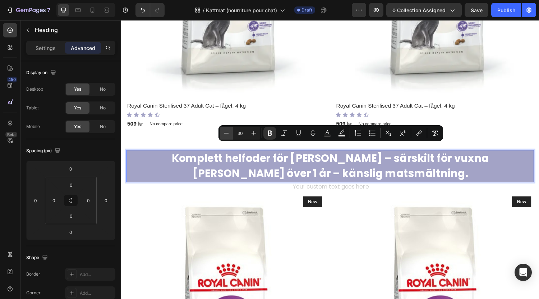
click at [227, 133] on icon "Editor contextual toolbar" at bounding box center [226, 133] width 5 height 0
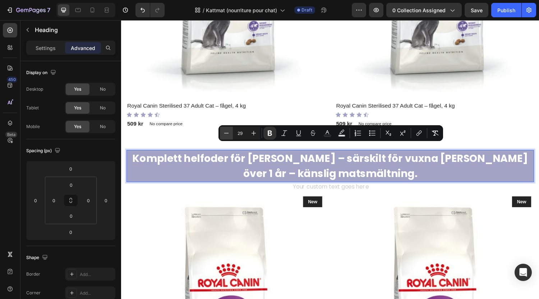
click at [227, 133] on icon "Editor contextual toolbar" at bounding box center [226, 133] width 5 height 0
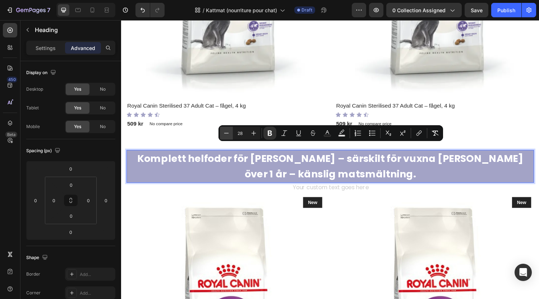
click at [227, 132] on icon "Editor contextual toolbar" at bounding box center [226, 132] width 7 height 7
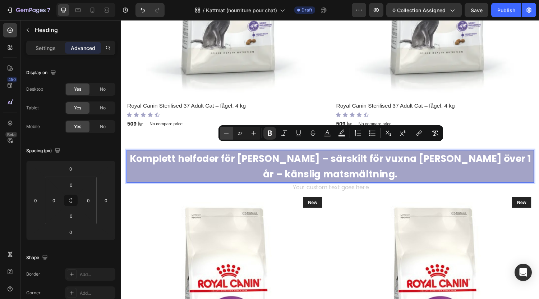
click at [227, 132] on icon "Editor contextual toolbar" at bounding box center [226, 132] width 7 height 7
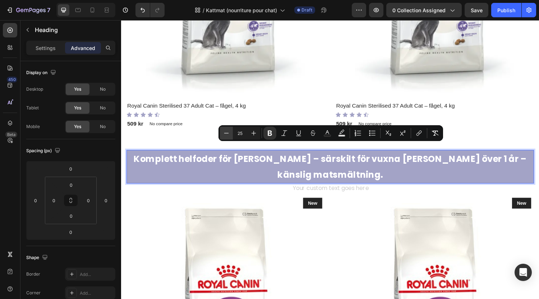
click at [227, 132] on icon "Editor contextual toolbar" at bounding box center [226, 132] width 7 height 7
type input "23"
click at [519, 162] on strong "Komplett helfoder för [PERSON_NAME] – särskilt för vuxna [PERSON_NAME] över 1 å…" at bounding box center [337, 171] width 400 height 28
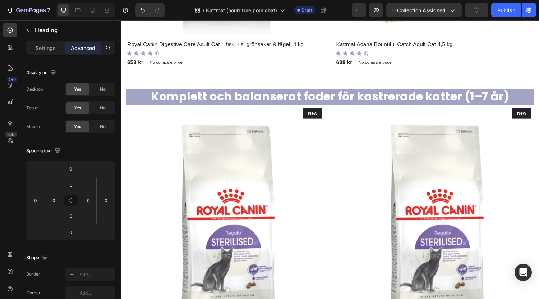
scroll to position [604, 0]
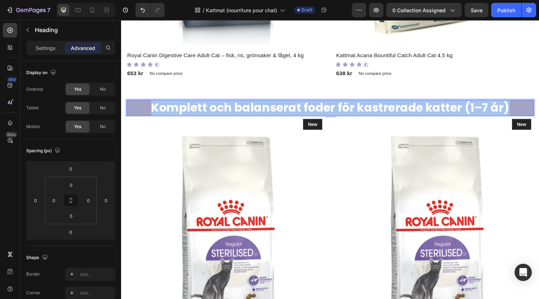
click at [328, 109] on strong "Komplett och balanserat foder för kastrerade katter (1–7 år)" at bounding box center [337, 110] width 370 height 17
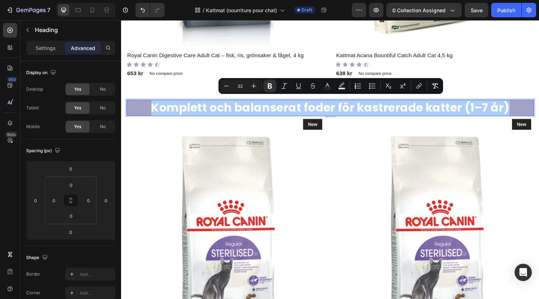
click at [246, 82] on input "33" at bounding box center [240, 86] width 14 height 9
type input "25"
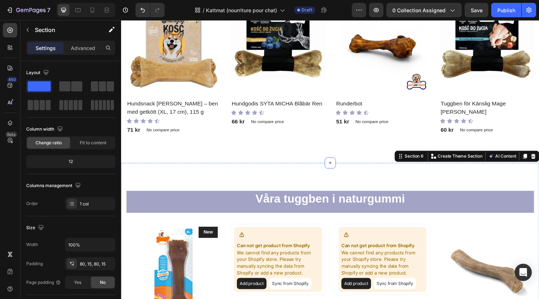
scroll to position [1658, 0]
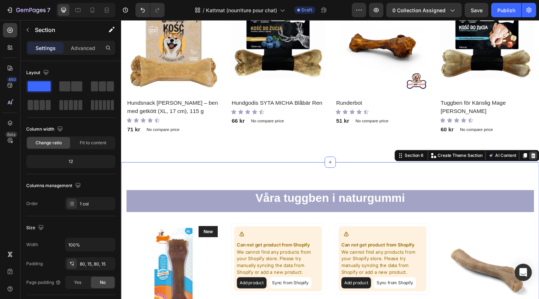
click at [539, 157] on icon at bounding box center [547, 160] width 6 height 6
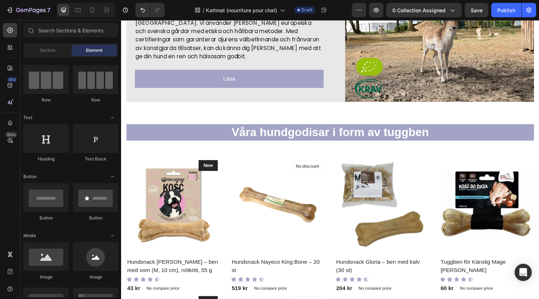
scroll to position [1356, 0]
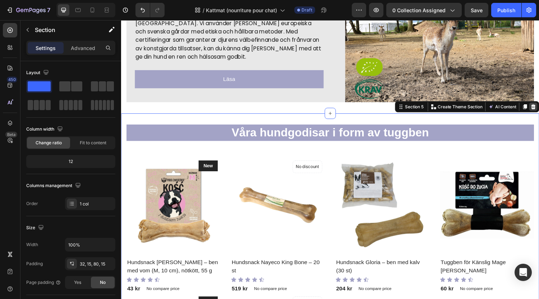
click at [539, 109] on icon at bounding box center [546, 109] width 5 height 5
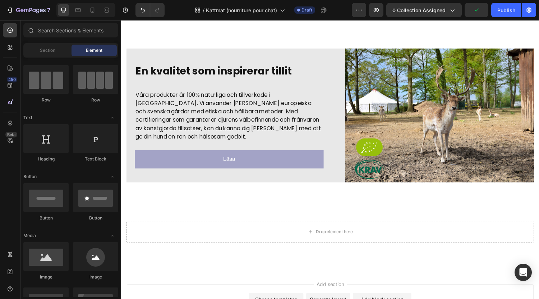
scroll to position [1282, 0]
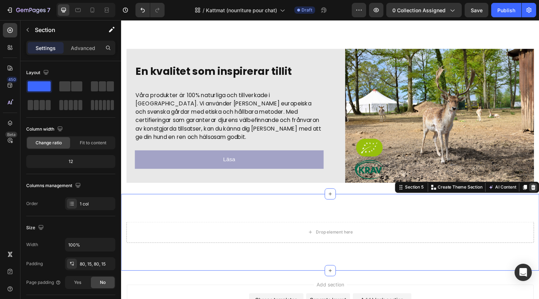
click at [539, 190] on icon at bounding box center [546, 192] width 5 height 5
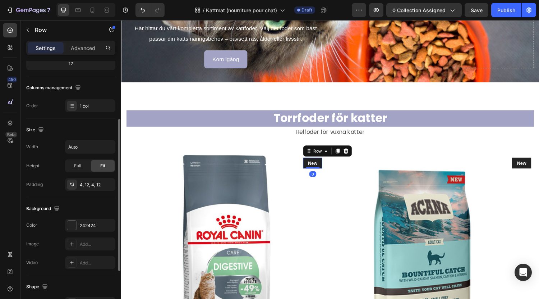
scroll to position [98, 0]
click at [72, 227] on div at bounding box center [71, 224] width 9 height 9
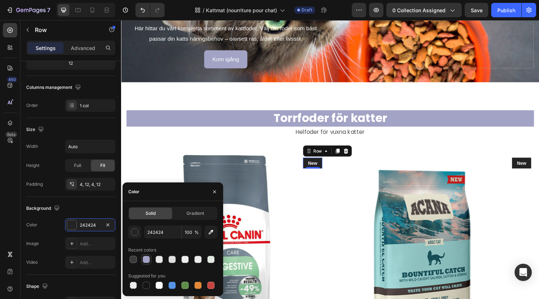
click at [144, 258] on div at bounding box center [146, 259] width 7 height 7
type input "A3A3C6"
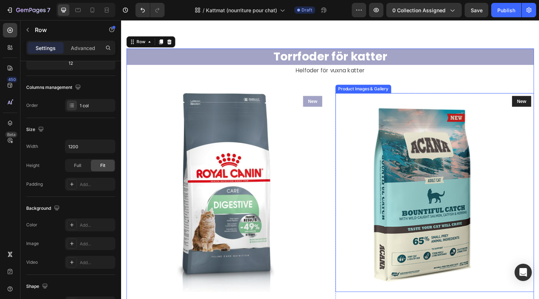
scroll to position [367, 0]
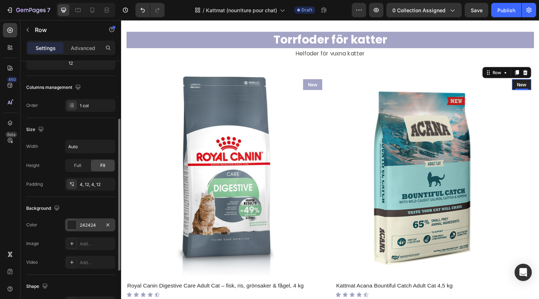
click at [74, 226] on div at bounding box center [71, 224] width 9 height 9
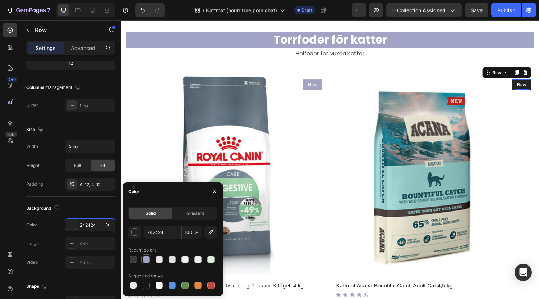
click at [147, 259] on div at bounding box center [146, 259] width 7 height 7
type input "A3A3C6"
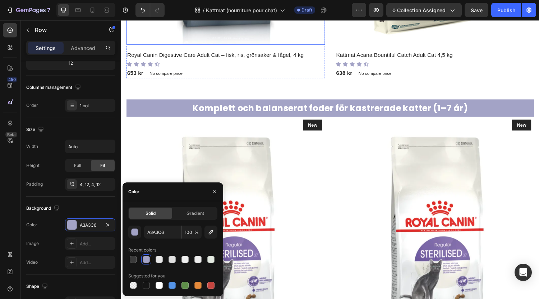
scroll to position [604, 0]
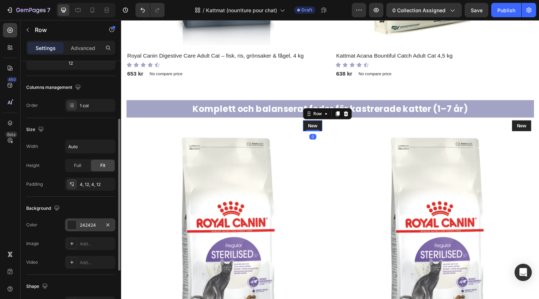
click at [74, 226] on div at bounding box center [71, 224] width 9 height 9
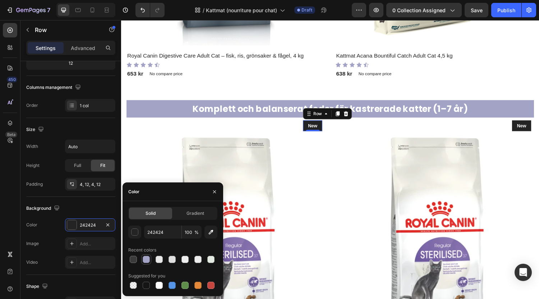
click at [146, 260] on div at bounding box center [146, 259] width 7 height 7
type input "A3A3C6"
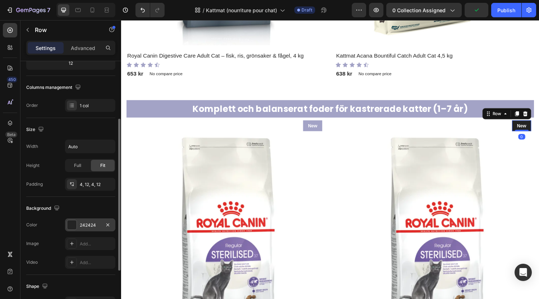
click at [70, 225] on div at bounding box center [71, 224] width 9 height 9
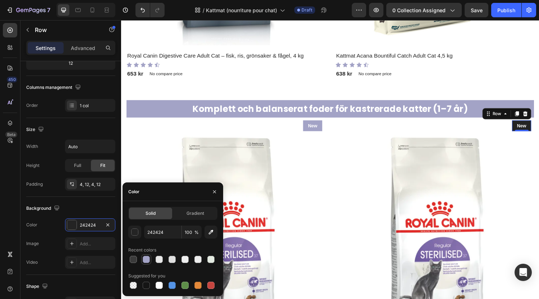
click at [146, 262] on div at bounding box center [146, 259] width 7 height 7
type input "A3A3C6"
click at [74, 250] on div "The changes might be hidden by the video. Color A3A3C6 Image Add... Video Add..." at bounding box center [70, 243] width 89 height 50
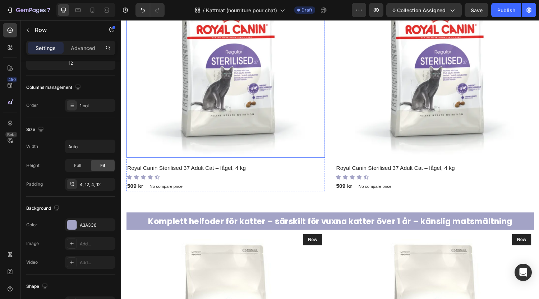
scroll to position [804, 0]
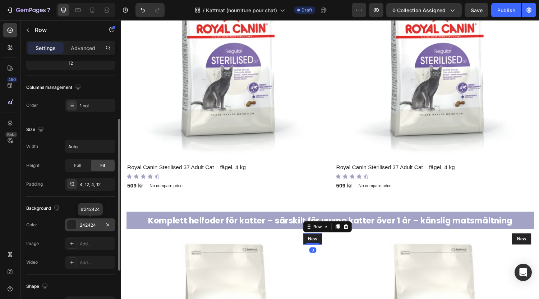
click at [71, 223] on div at bounding box center [71, 224] width 9 height 9
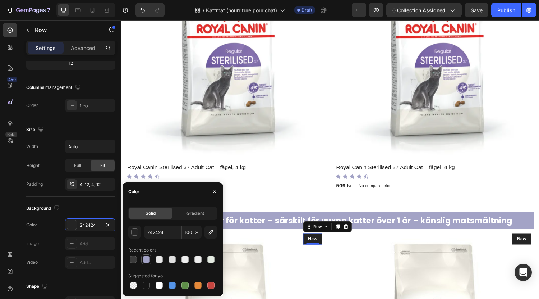
click at [146, 258] on div at bounding box center [146, 259] width 7 height 7
type input "A3A3C6"
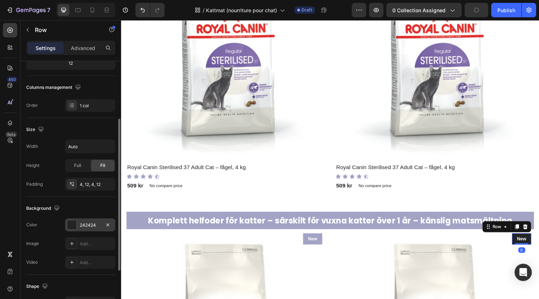
click at [70, 224] on div at bounding box center [71, 224] width 9 height 9
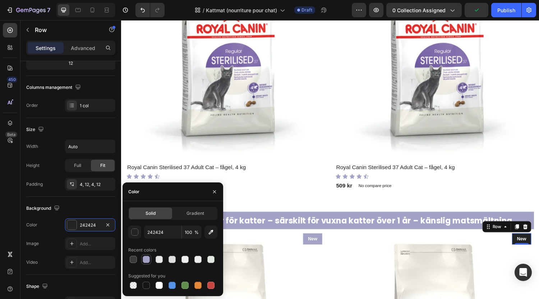
click at [145, 260] on div at bounding box center [146, 259] width 7 height 7
type input "A3A3C6"
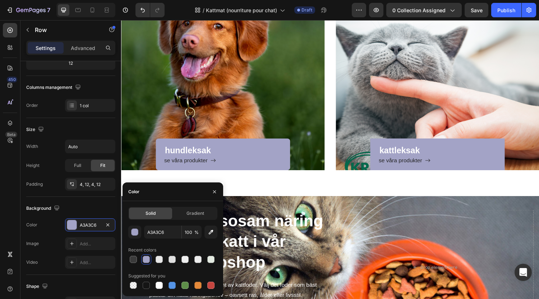
scroll to position [15, 0]
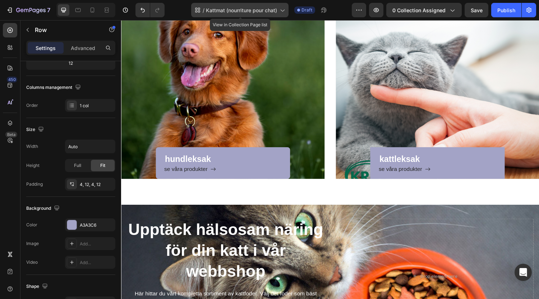
click at [281, 12] on icon at bounding box center [282, 9] width 7 height 7
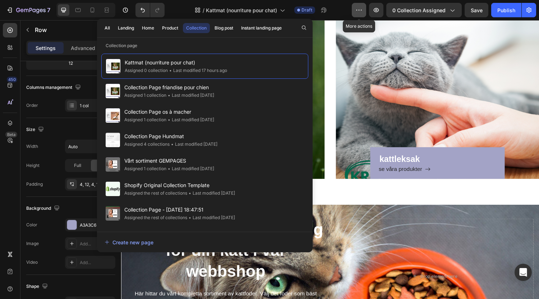
click at [363, 10] on icon "button" at bounding box center [359, 9] width 7 height 7
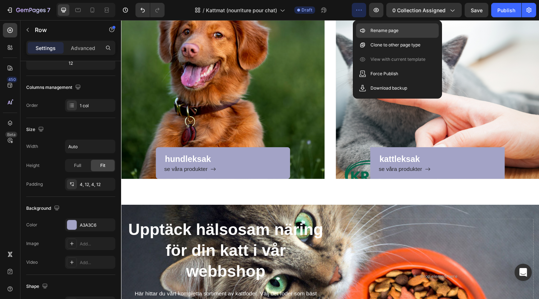
click at [397, 32] on p "Rename page" at bounding box center [385, 30] width 28 height 7
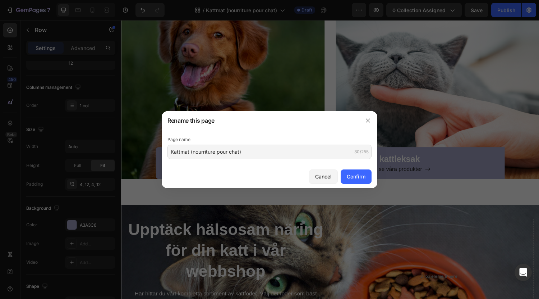
click at [370, 69] on div at bounding box center [269, 149] width 539 height 299
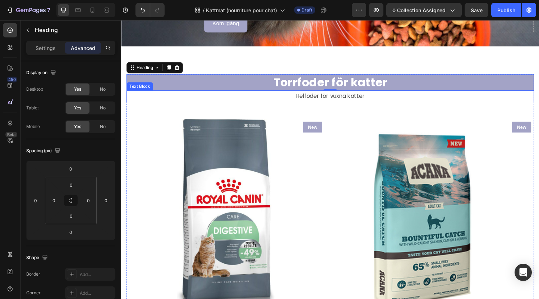
scroll to position [338, 0]
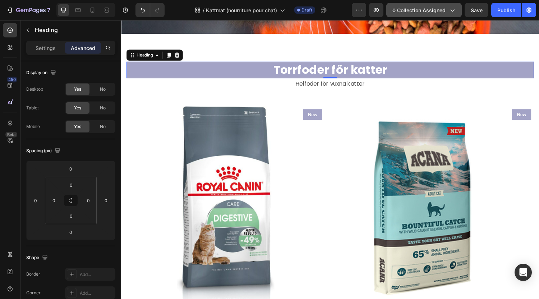
click at [433, 14] on button "0 collection assigned" at bounding box center [423, 10] width 75 height 14
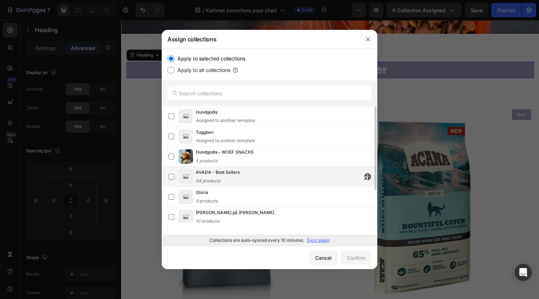
scroll to position [45, 0]
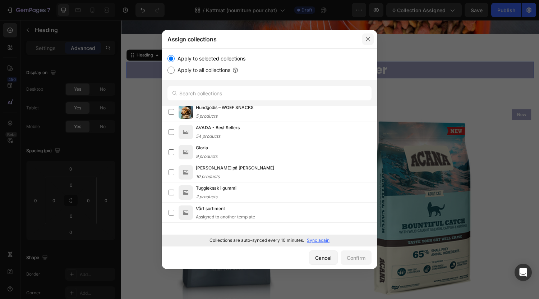
click at [367, 38] on icon "button" at bounding box center [368, 39] width 4 height 4
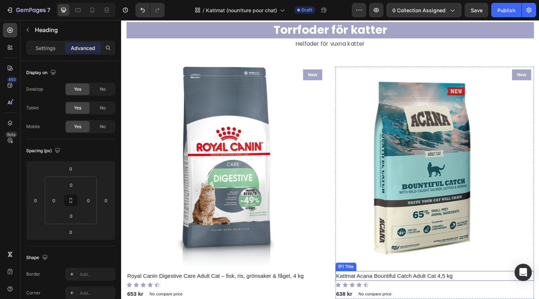
scroll to position [365, 0]
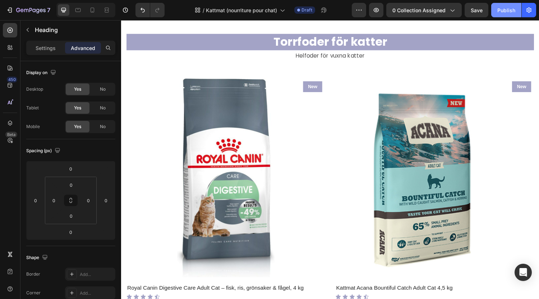
click at [497, 10] on button "Publish" at bounding box center [506, 10] width 30 height 14
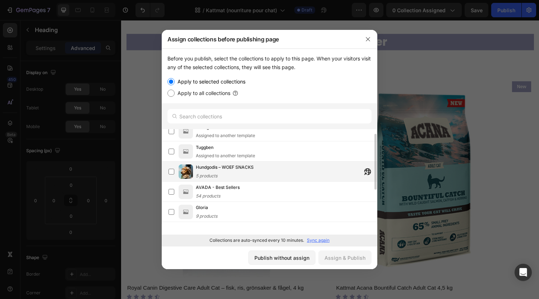
scroll to position [0, 0]
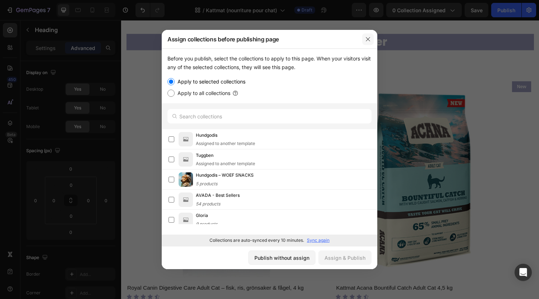
click at [369, 36] on icon "button" at bounding box center [368, 39] width 6 height 6
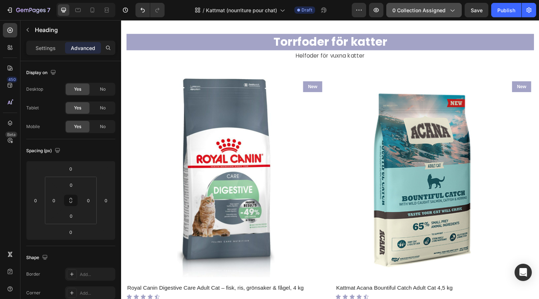
click at [409, 14] on button "0 collection assigned" at bounding box center [423, 10] width 75 height 14
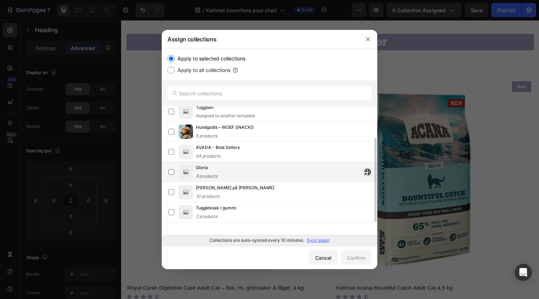
scroll to position [45, 0]
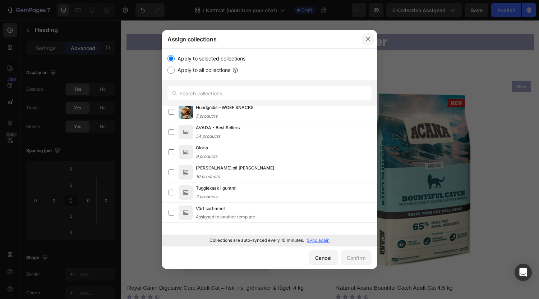
click at [371, 38] on button "button" at bounding box center [368, 39] width 12 height 12
